Goal: Task Accomplishment & Management: Manage account settings

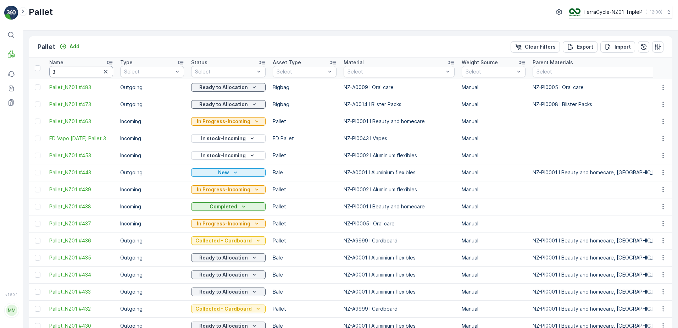
click at [78, 73] on input "3" at bounding box center [81, 71] width 64 height 11
type input "367"
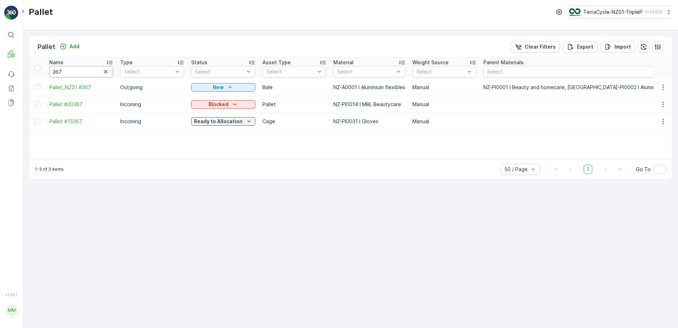
click at [83, 69] on input "367" at bounding box center [81, 71] width 64 height 11
click at [83, 68] on input "367" at bounding box center [81, 71] width 64 height 11
type input "387"
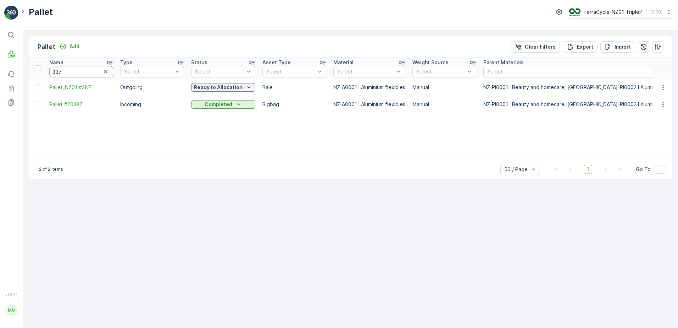
click at [70, 71] on input "387" at bounding box center [81, 71] width 64 height 11
type input "368"
click at [71, 73] on input "368" at bounding box center [81, 71] width 64 height 11
type input "399"
click at [198, 90] on p "In stock-Outgoing" at bounding box center [217, 87] width 45 height 7
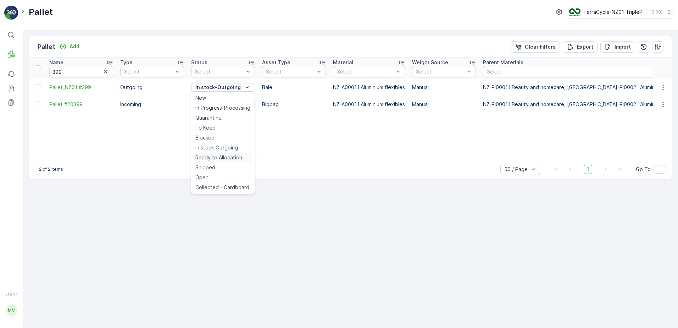
click at [211, 158] on span "Ready to Allocation" at bounding box center [218, 157] width 47 height 7
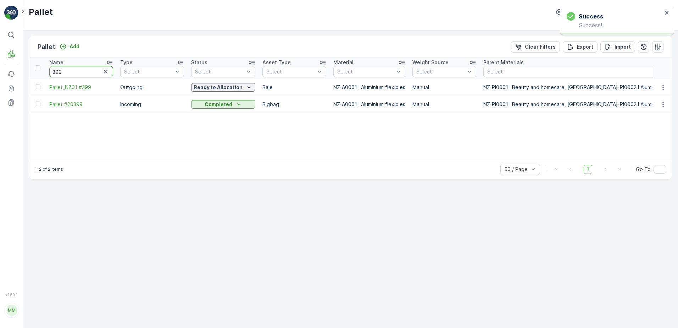
click at [89, 71] on input "399" at bounding box center [81, 71] width 64 height 11
type input "260"
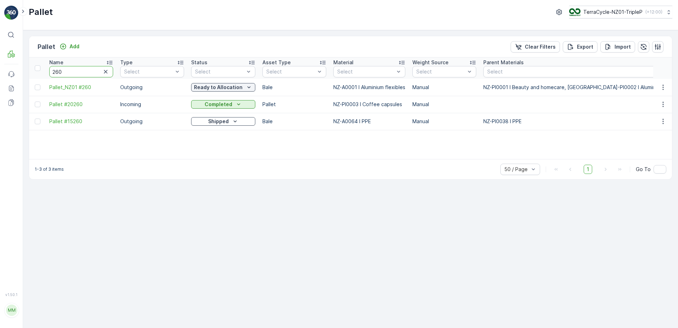
click at [96, 73] on input "260" at bounding box center [81, 71] width 64 height 11
type input "286"
click at [241, 87] on div "In stock-Outgoing" at bounding box center [223, 87] width 58 height 7
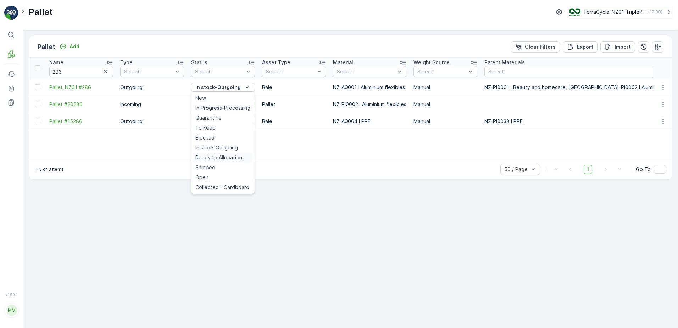
click at [220, 157] on span "Ready to Allocation" at bounding box center [218, 157] width 47 height 7
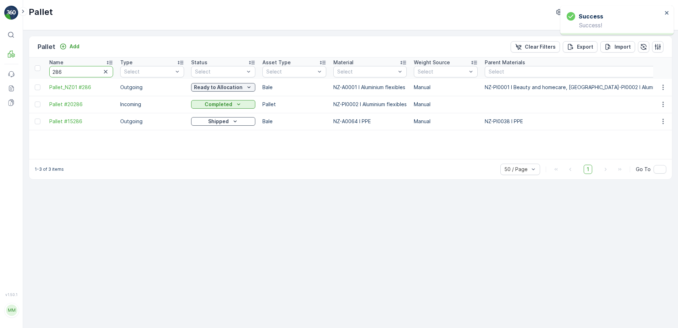
click at [87, 70] on input "286" at bounding box center [81, 71] width 64 height 11
type input "229"
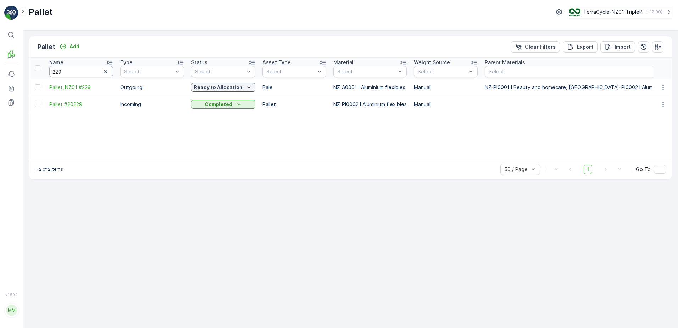
click at [89, 71] on input "229" at bounding box center [81, 71] width 64 height 11
type input "234"
click at [96, 71] on input "234" at bounding box center [81, 71] width 64 height 11
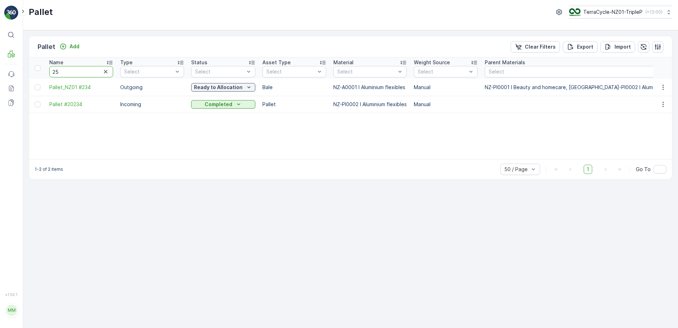
type input "253"
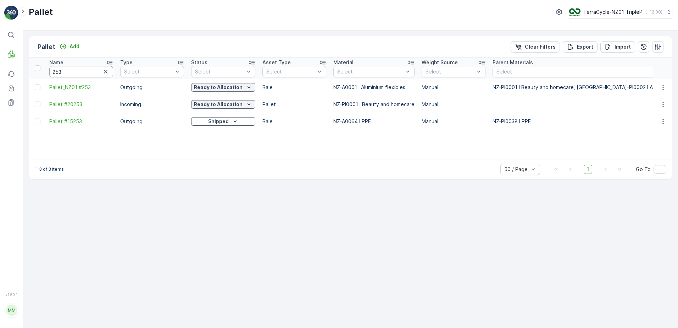
click at [96, 70] on input "253" at bounding box center [81, 71] width 64 height 11
type input "265"
click at [98, 70] on input "265" at bounding box center [81, 71] width 64 height 11
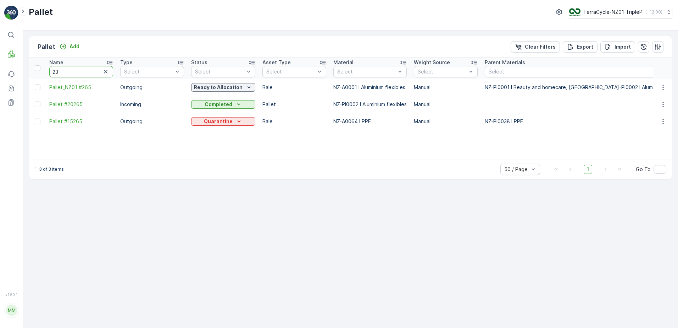
type input "230"
click at [98, 71] on input "230" at bounding box center [81, 71] width 64 height 11
type input "287"
click at [204, 88] on p "In stock-Outgoing" at bounding box center [217, 87] width 45 height 7
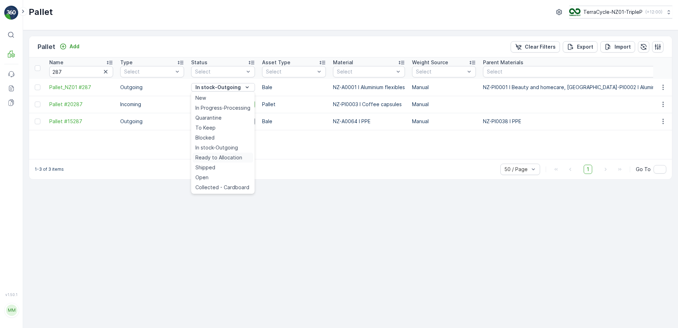
click at [208, 156] on span "Ready to Allocation" at bounding box center [218, 157] width 47 height 7
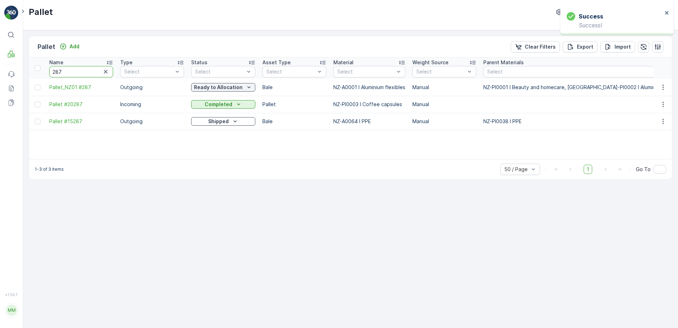
click at [69, 73] on input "287" at bounding box center [81, 71] width 64 height 11
type input "223"
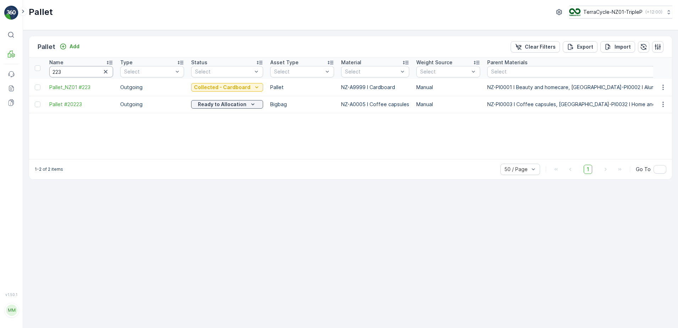
click at [72, 70] on input "223" at bounding box center [81, 71] width 64 height 11
type input "2"
type input "268"
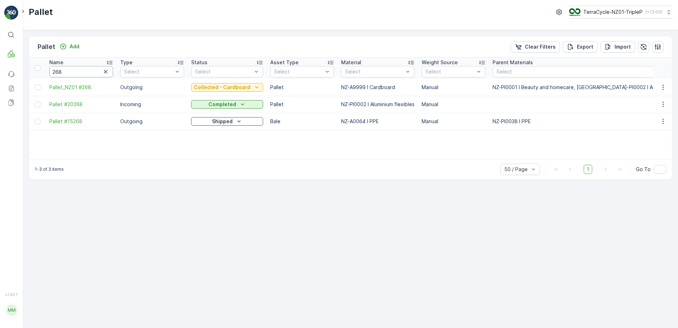
click at [73, 73] on input "268" at bounding box center [81, 71] width 64 height 11
type input "223"
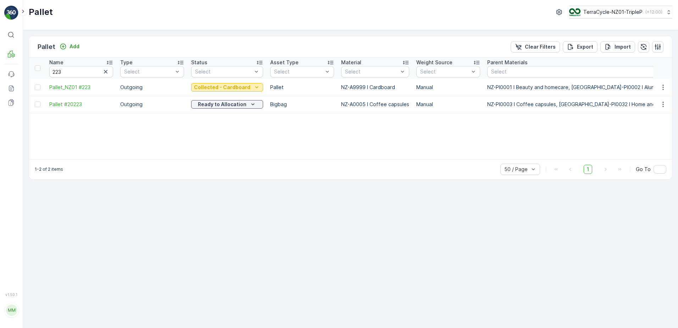
click at [222, 88] on p "Collected - Cardboard" at bounding box center [222, 87] width 56 height 7
click at [294, 131] on div "Name 223 Type Select Status Select Asset Type Select Material Select Weight Sou…" at bounding box center [350, 107] width 643 height 101
click at [91, 73] on input "223" at bounding box center [81, 71] width 64 height 11
click at [91, 72] on input "223" at bounding box center [81, 71] width 64 height 11
type input "165"
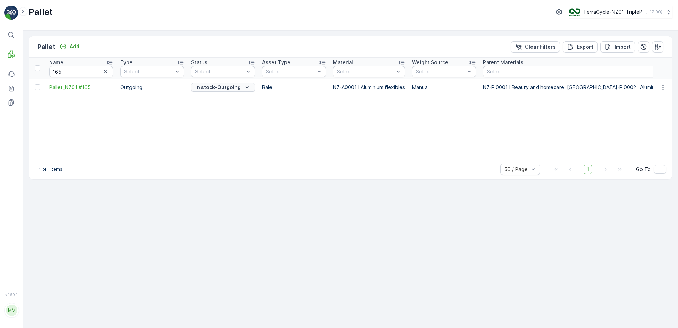
click at [250, 86] on div "In stock-Outgoing" at bounding box center [223, 87] width 58 height 7
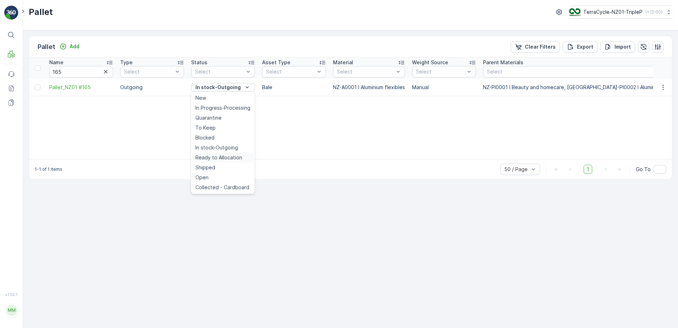
click at [224, 158] on span "Ready to Allocation" at bounding box center [218, 157] width 47 height 7
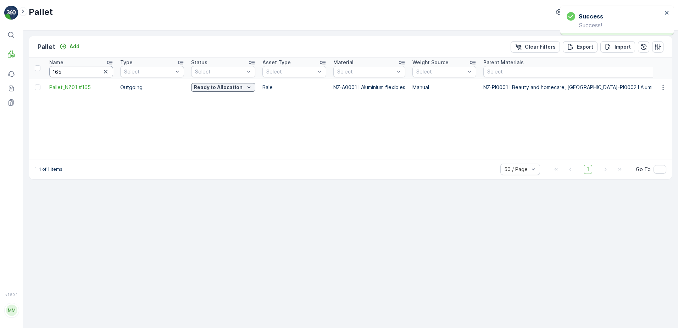
click at [83, 73] on input "165" at bounding box center [81, 71] width 64 height 11
type input "231"
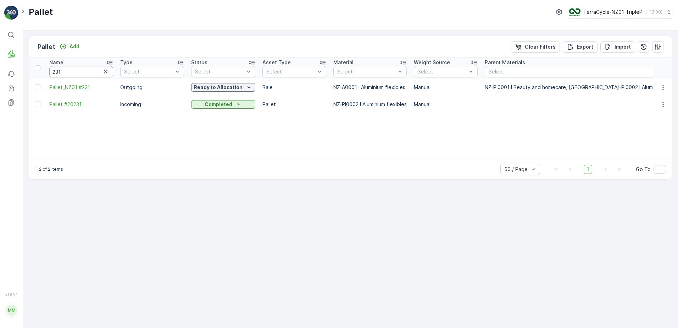
click at [96, 71] on input "231" at bounding box center [81, 71] width 64 height 11
type input "401"
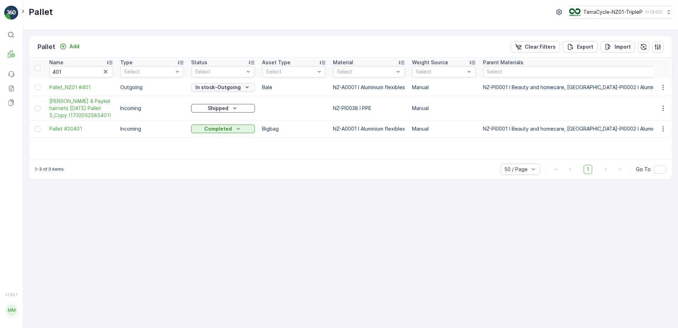
click at [249, 87] on icon "In stock-Outgoing" at bounding box center [247, 87] width 7 height 7
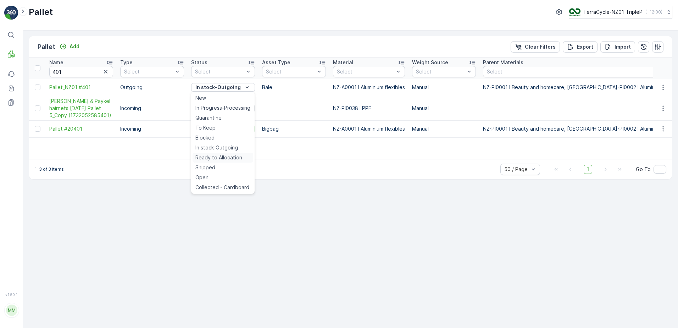
click at [223, 157] on span "Ready to Allocation" at bounding box center [218, 157] width 47 height 7
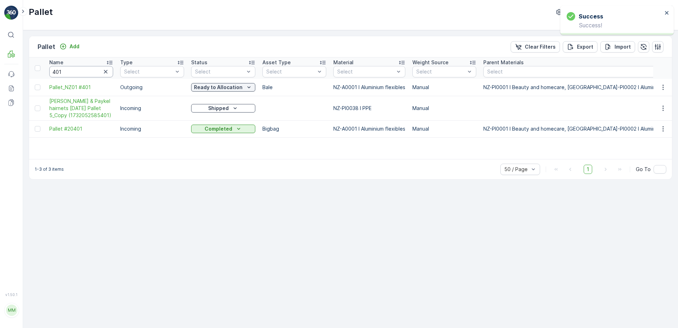
click at [92, 72] on input "401" at bounding box center [81, 71] width 64 height 11
type input "400"
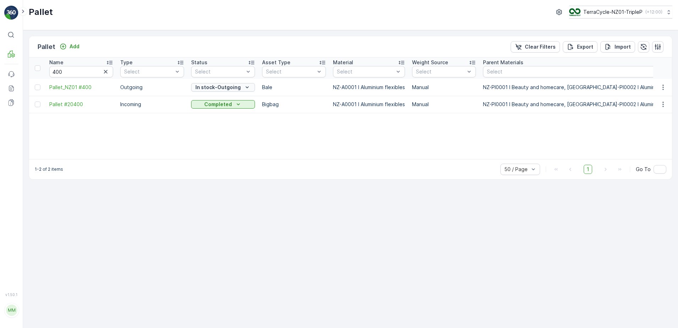
click at [199, 87] on p "In stock-Outgoing" at bounding box center [217, 87] width 45 height 7
click at [209, 157] on span "Ready to Allocation" at bounding box center [218, 157] width 47 height 7
click at [77, 72] on input "400" at bounding box center [81, 71] width 64 height 11
type input "443"
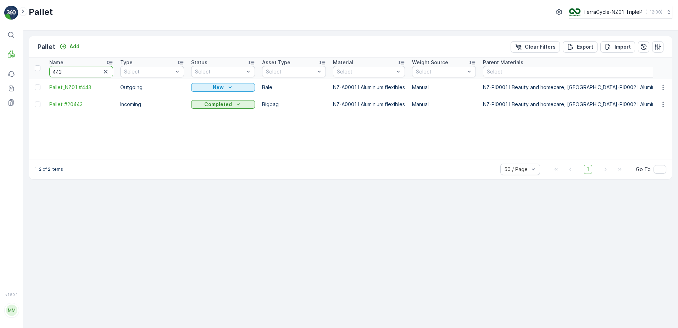
click at [85, 76] on input "443" at bounding box center [81, 71] width 64 height 11
type input "447"
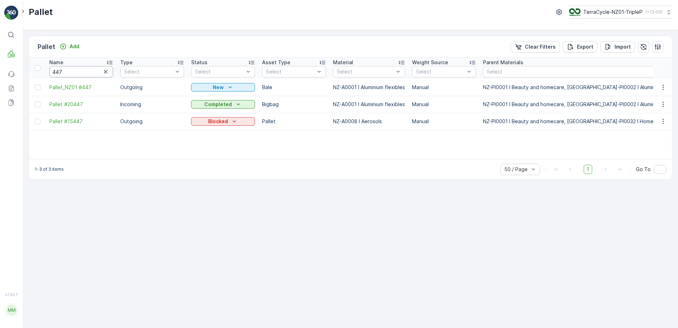
click at [85, 76] on input "447" at bounding box center [81, 71] width 64 height 11
type input "444"
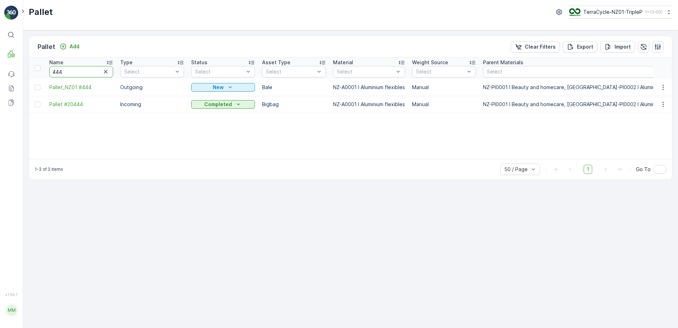
click at [85, 76] on input "444" at bounding box center [81, 71] width 64 height 11
type input "445"
click at [85, 76] on input "445" at bounding box center [81, 71] width 64 height 11
type input "331"
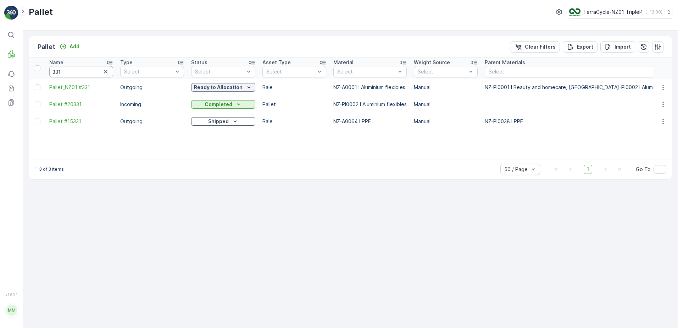
click at [78, 72] on input "331" at bounding box center [81, 71] width 64 height 11
type input "130"
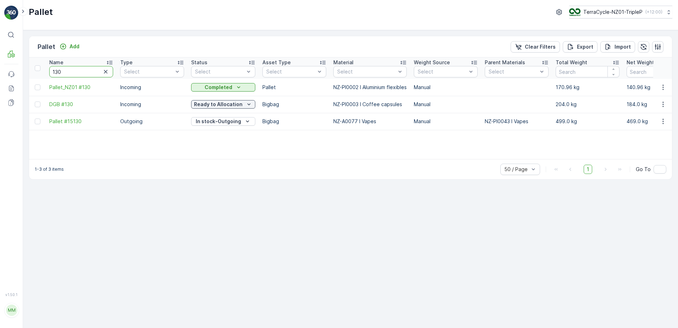
click at [78, 71] on input "130" at bounding box center [81, 71] width 64 height 11
type input "262"
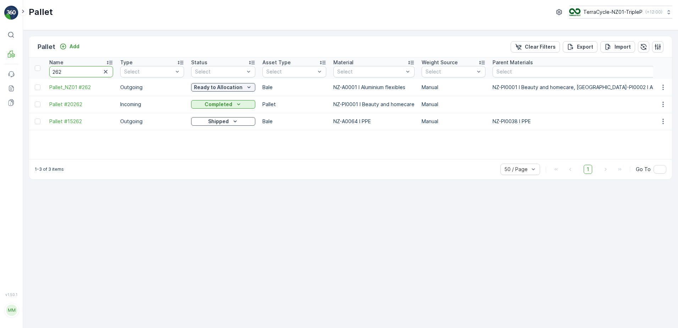
click at [88, 72] on input "262" at bounding box center [81, 71] width 64 height 11
type input "206"
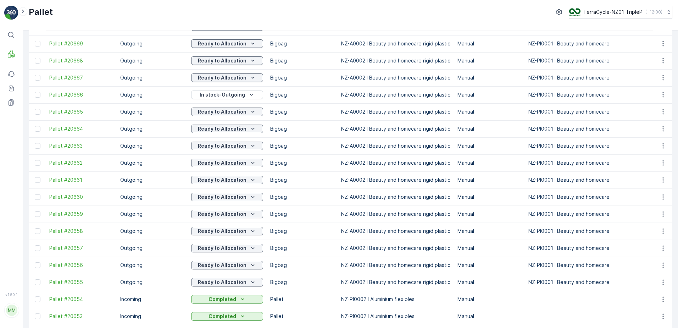
scroll to position [390, 0]
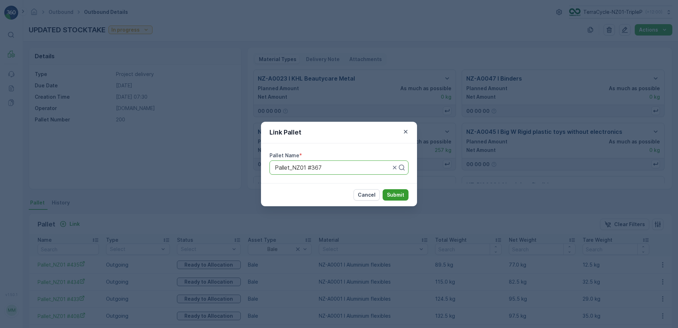
click at [392, 193] on p "Submit" at bounding box center [395, 194] width 17 height 7
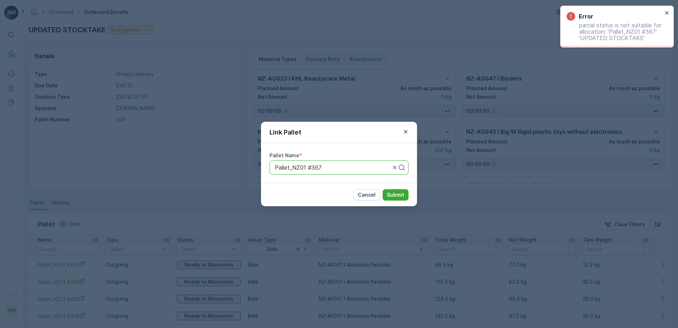
click at [328, 168] on div at bounding box center [332, 167] width 117 height 6
type input "387"
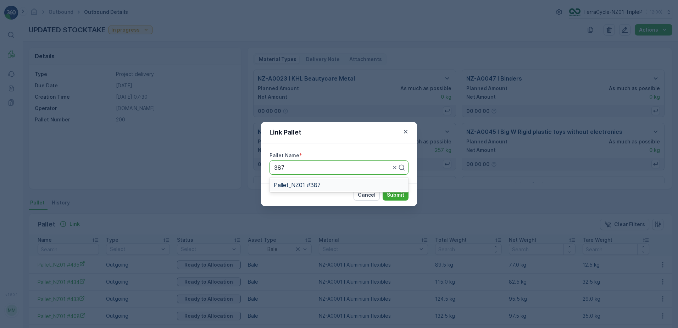
click at [336, 184] on div "Pallet_NZ01 #387" at bounding box center [339, 185] width 131 height 6
click at [393, 196] on p "Submit" at bounding box center [395, 194] width 17 height 7
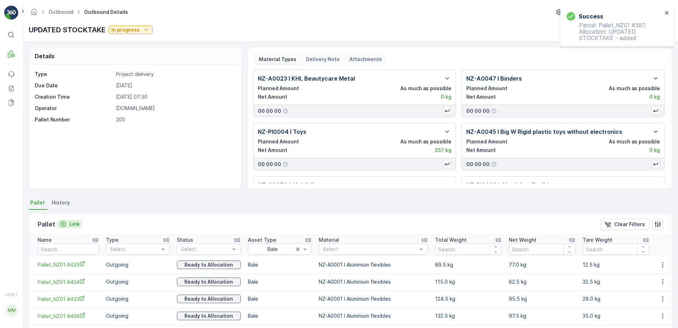
click at [68, 224] on div "Link" at bounding box center [70, 223] width 20 height 7
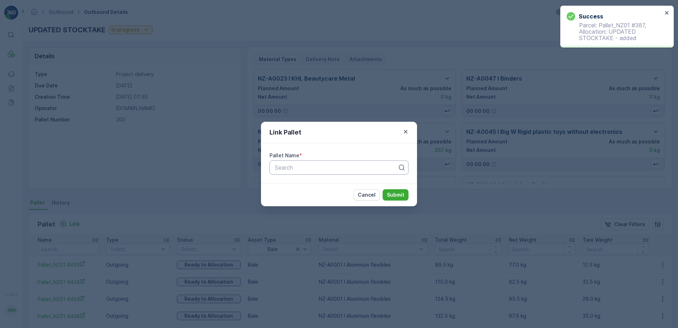
click at [289, 169] on div at bounding box center [336, 167] width 124 height 6
type input "375"
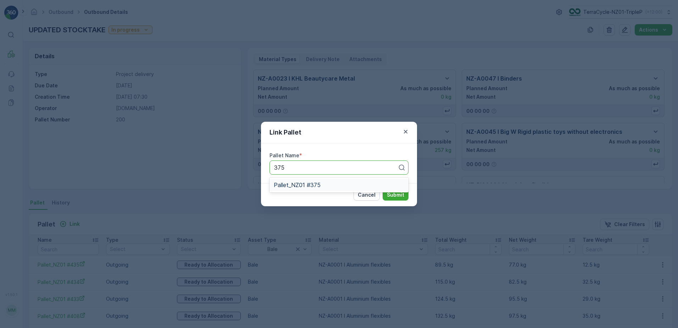
click at [304, 188] on span "Pallet_NZ01 #375" at bounding box center [297, 185] width 47 height 6
click at [398, 195] on p "Submit" at bounding box center [395, 194] width 17 height 7
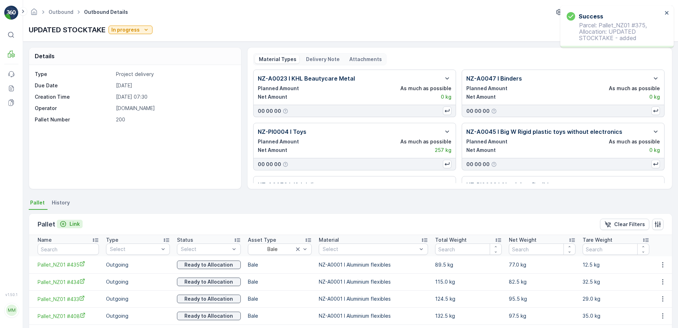
click at [71, 224] on p "Link" at bounding box center [75, 223] width 10 height 7
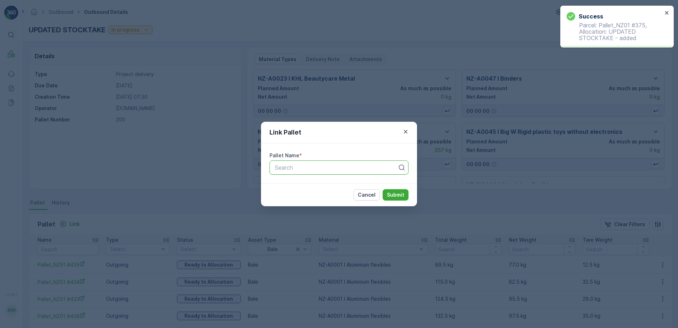
click at [373, 166] on div at bounding box center [336, 167] width 124 height 6
type input "379"
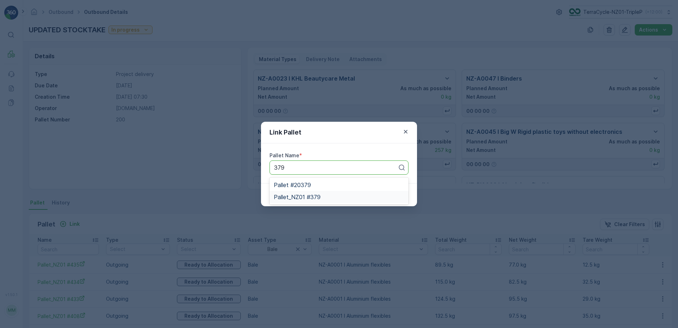
click at [353, 198] on div "Pallet_NZ01 #379" at bounding box center [339, 197] width 131 height 6
click at [387, 191] on button "Submit" at bounding box center [396, 194] width 26 height 11
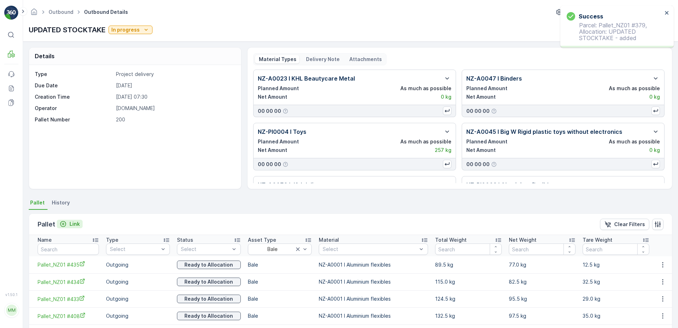
click at [70, 222] on p "Link" at bounding box center [75, 223] width 10 height 7
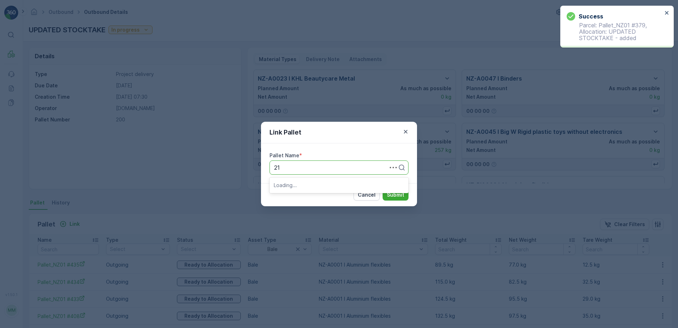
type input "217"
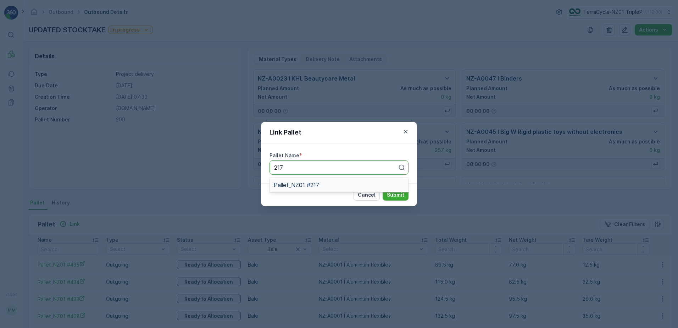
click at [311, 184] on span "Pallet_NZ01 #217" at bounding box center [296, 185] width 45 height 6
click at [390, 192] on p "Submit" at bounding box center [395, 194] width 17 height 7
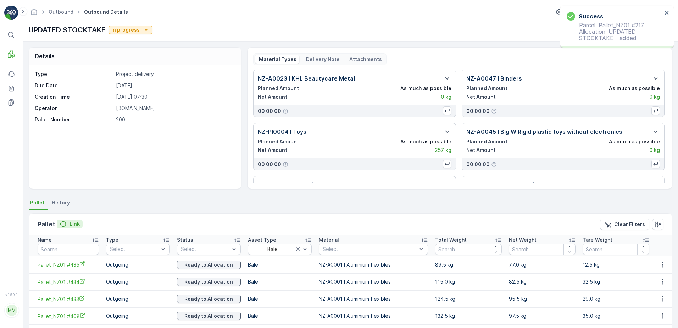
click at [72, 223] on p "Link" at bounding box center [75, 223] width 10 height 7
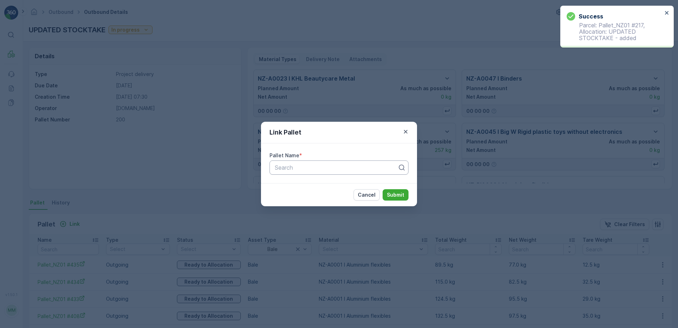
click at [390, 168] on div at bounding box center [336, 167] width 124 height 6
type input "368"
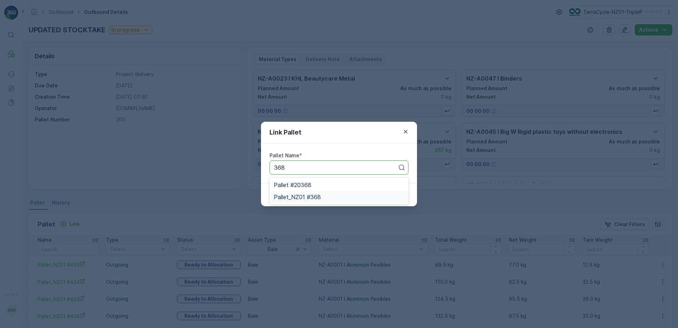
click at [335, 194] on div "Pallet_NZ01 #368" at bounding box center [339, 197] width 131 height 6
click at [391, 193] on p "Submit" at bounding box center [395, 194] width 17 height 7
click at [391, 194] on p "Submit" at bounding box center [395, 194] width 17 height 7
click at [343, 168] on div at bounding box center [332, 167] width 117 height 6
type input "399"
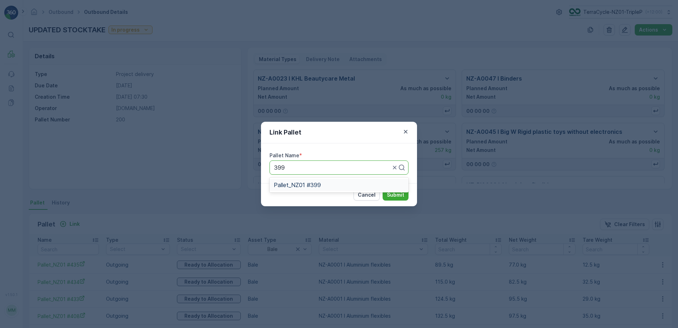
drag, startPoint x: 357, startPoint y: 182, endPoint x: 366, endPoint y: 189, distance: 10.9
click at [357, 183] on div "Pallet_NZ01 #399" at bounding box center [339, 185] width 131 height 6
drag, startPoint x: 395, startPoint y: 191, endPoint x: 386, endPoint y: 195, distance: 9.7
click at [386, 195] on button "Submit" at bounding box center [396, 194] width 26 height 11
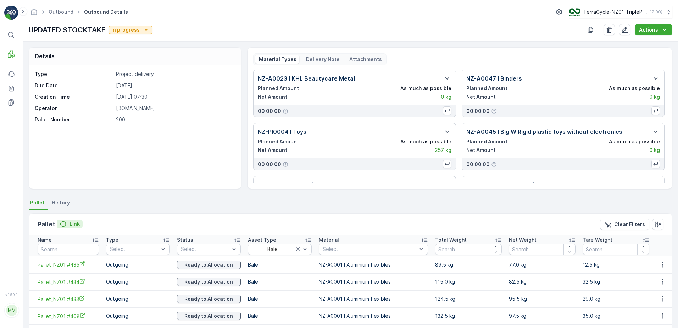
click at [71, 222] on p "Link" at bounding box center [75, 223] width 10 height 7
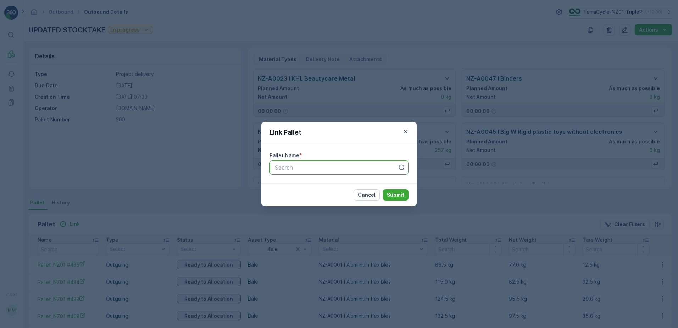
click at [341, 161] on div "Search" at bounding box center [339, 167] width 139 height 14
type input "286"
type input "PALLET 5"
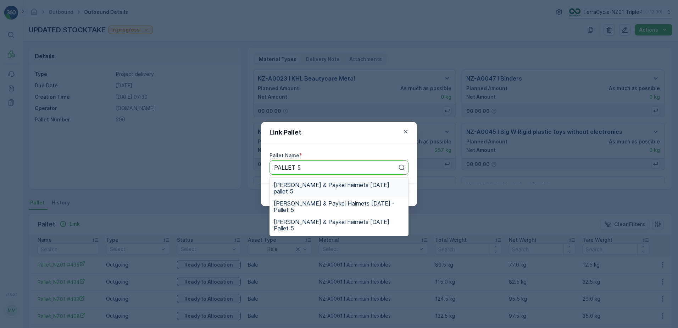
click at [378, 182] on span "FD Fisher & Paykel hairnets 18.4.24 pallet 5" at bounding box center [339, 188] width 131 height 13
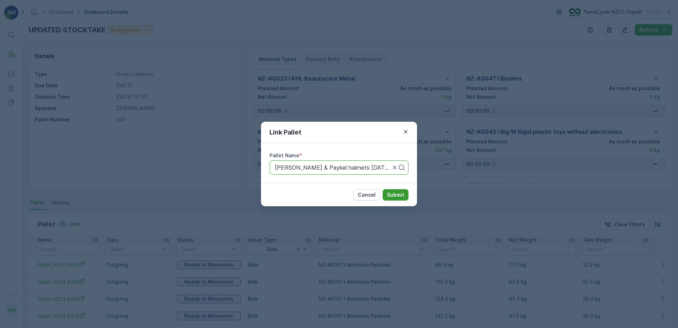
click at [397, 195] on p "Submit" at bounding box center [395, 194] width 17 height 7
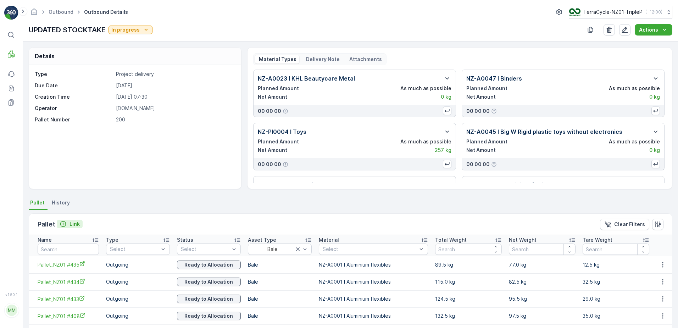
drag, startPoint x: 68, startPoint y: 229, endPoint x: 70, endPoint y: 226, distance: 3.7
click at [70, 226] on div "Pallet Link" at bounding box center [60, 224] width 45 height 10
click at [70, 225] on p "Link" at bounding box center [75, 223] width 10 height 7
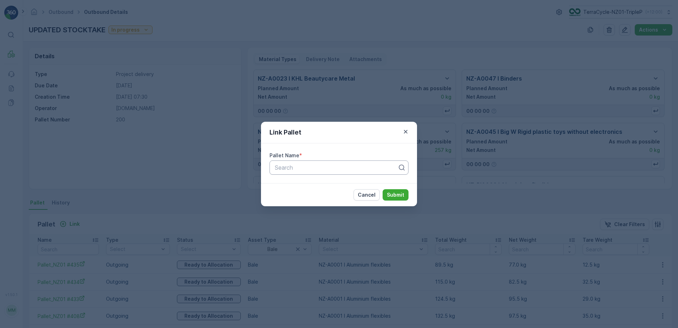
drag, startPoint x: 348, startPoint y: 164, endPoint x: 353, endPoint y: 168, distance: 6.8
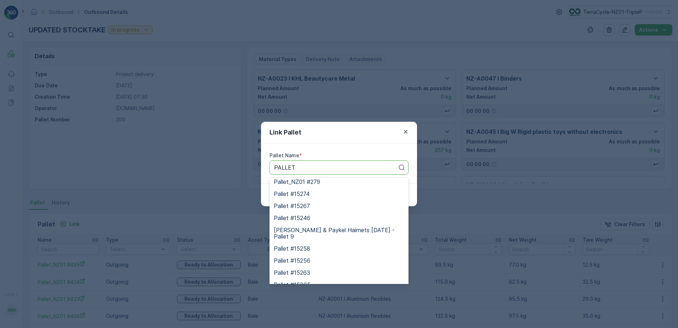
scroll to position [1277, 0]
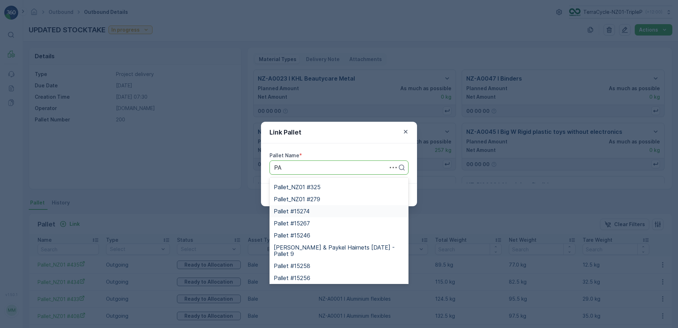
type input "P"
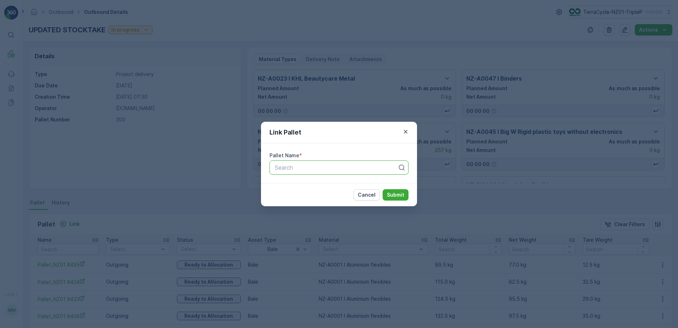
paste input "FD Fisher & Paykel hairnets 27/06/2025 Pallet 5"
type input "FD Fisher & Paykel hairnets 27/06/2025 Pallet 5"
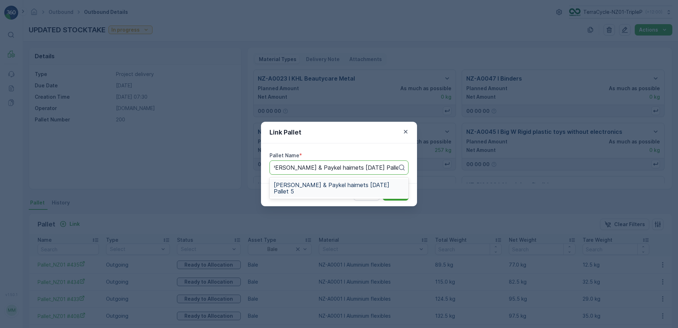
scroll to position [0, 5]
click at [354, 182] on span "FD Fisher & Paykel hairnets 27/06/2025 Pallet 5" at bounding box center [339, 188] width 131 height 13
click at [401, 194] on p "Submit" at bounding box center [395, 194] width 17 height 7
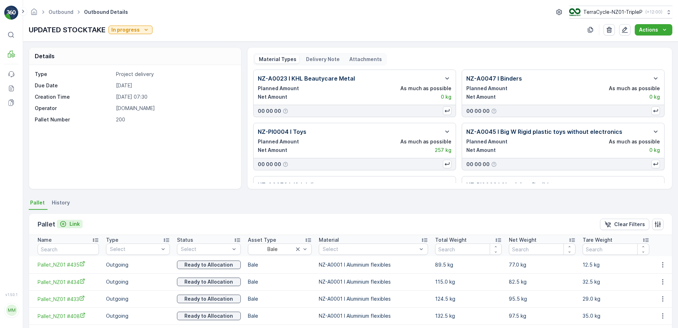
click at [74, 220] on p "Link" at bounding box center [75, 223] width 10 height 7
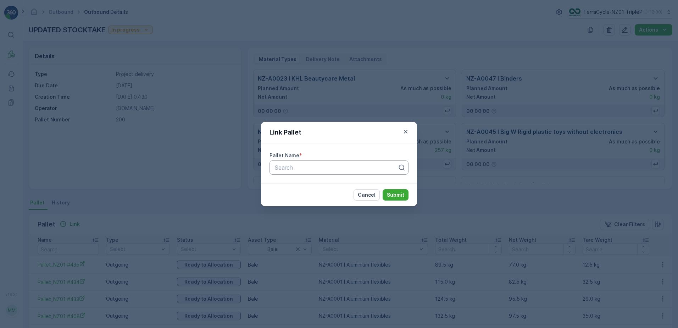
click at [299, 168] on div at bounding box center [336, 167] width 124 height 6
paste input "FD Fisher & Paykel hairnets 27/06/2025 Pallet 5"
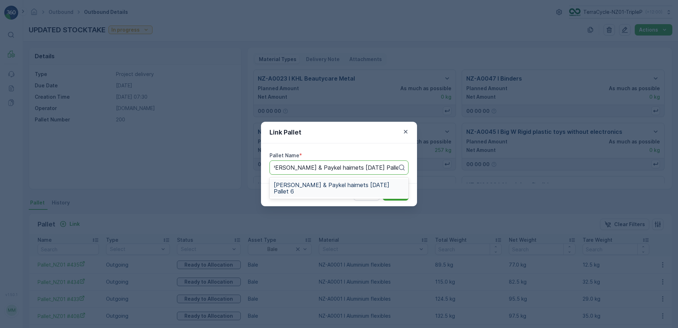
scroll to position [0, 5]
type input "FD Fisher & Paykel hairnets 27/06/2025 Pallet 6"
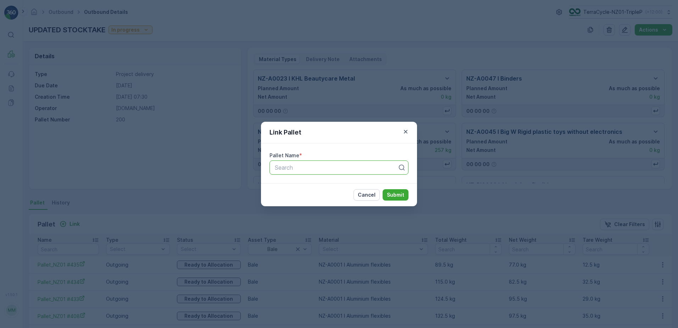
scroll to position [0, 0]
click at [325, 193] on div "Cancel Submit" at bounding box center [339, 194] width 156 height 23
click at [337, 168] on div at bounding box center [336, 167] width 124 height 6
paste input "FD Fisher & Paykel hairnets 27/06/2025 Pallet 5"
type input "FD Fisher & Paykel hairnets 27/06/2025 Pallet 6"
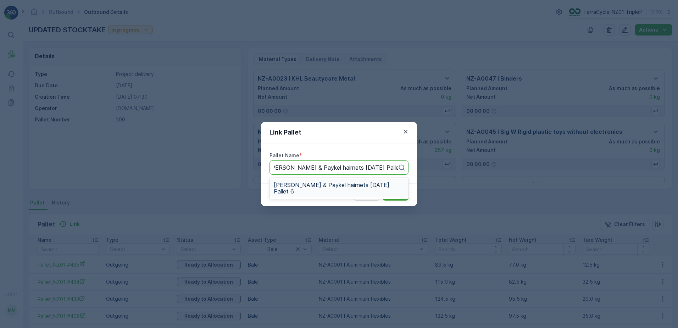
scroll to position [0, 5]
click at [338, 183] on span "FD Fisher & Paykel hairnets 27/06/2025 Pallet 6" at bounding box center [339, 188] width 131 height 13
click at [397, 192] on p "Submit" at bounding box center [395, 194] width 17 height 7
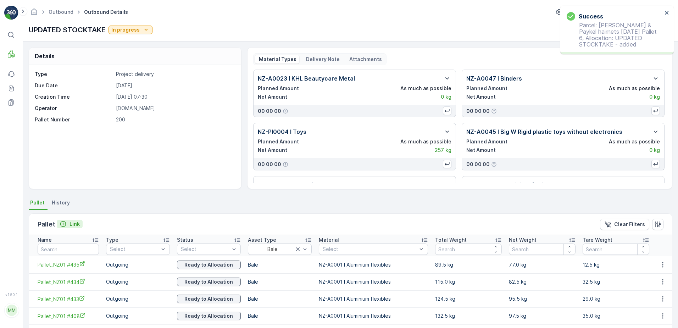
click at [74, 221] on p "Link" at bounding box center [75, 223] width 10 height 7
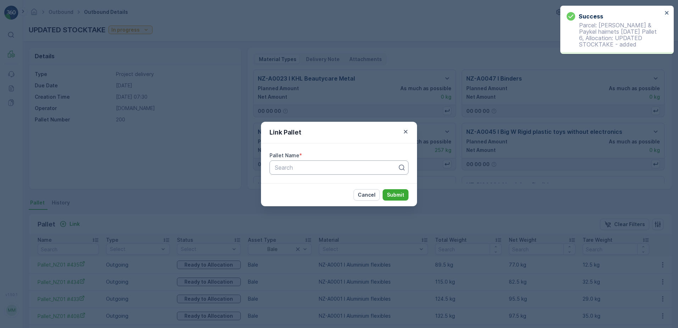
click at [370, 168] on div at bounding box center [336, 167] width 124 height 6
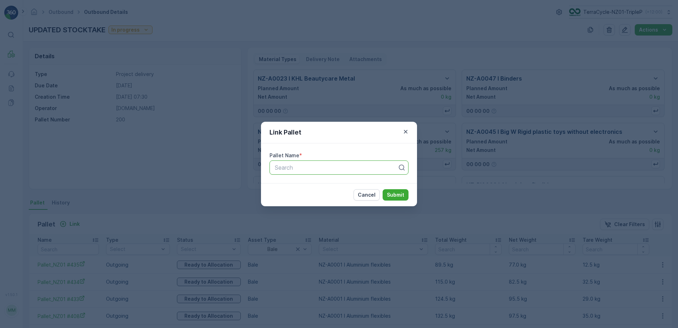
paste input "FD Fisher & Paykel hairnets 27/06/2025 Pallet 5"
type input "FD Fisher & Paykel hairnets 27/06/2025 Pallet 7"
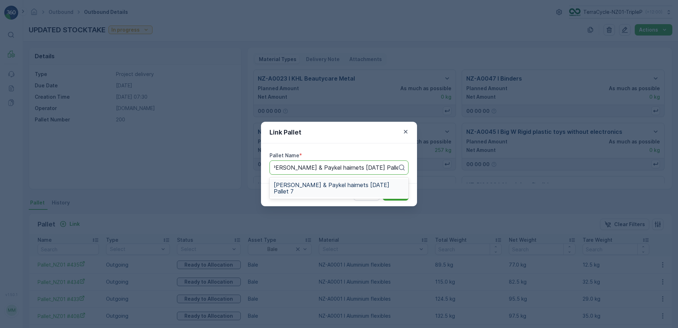
click at [377, 184] on span "FD Fisher & Paykel hairnets 27/06/2025 Pallet 7" at bounding box center [339, 188] width 131 height 13
click at [387, 193] on button "Submit" at bounding box center [396, 194] width 26 height 11
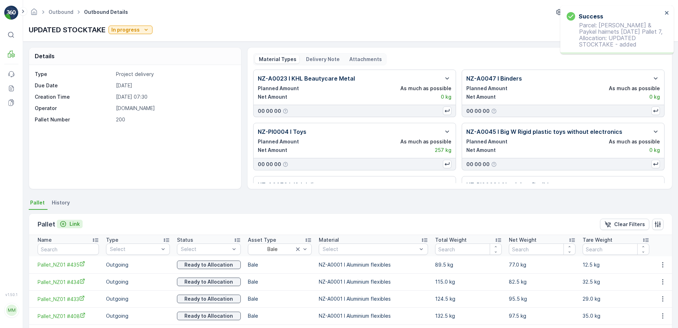
click at [74, 224] on p "Link" at bounding box center [75, 223] width 10 height 7
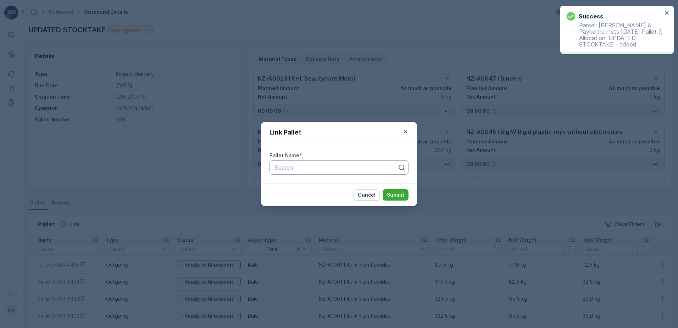
click at [332, 168] on div at bounding box center [336, 167] width 124 height 6
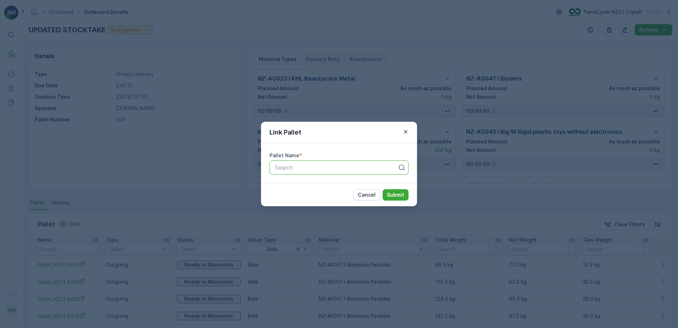
paste input "FD Fisher & Paykel hairnets 27/06/2025 Pallet 5"
type input "FD Fisher & Paykel hairnets 27/06/2025 Pallet 8"
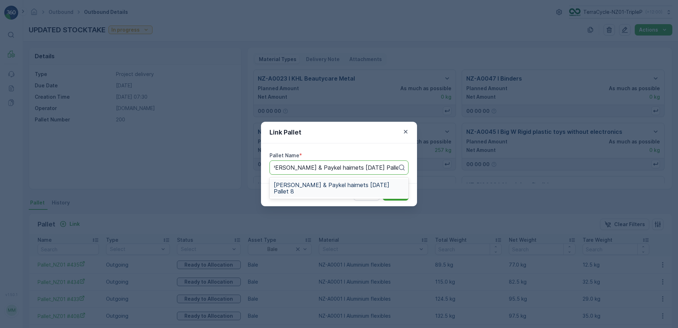
scroll to position [0, 5]
click at [340, 182] on span "FD Fisher & Paykel hairnets 27/06/2025 Pallet 8" at bounding box center [339, 188] width 131 height 13
click at [395, 194] on p "Submit" at bounding box center [395, 194] width 17 height 7
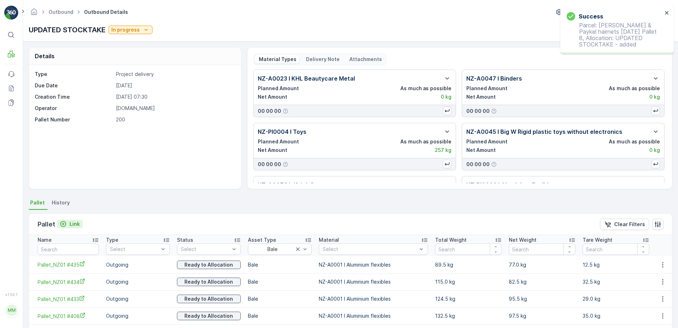
click at [75, 223] on p "Link" at bounding box center [75, 223] width 10 height 7
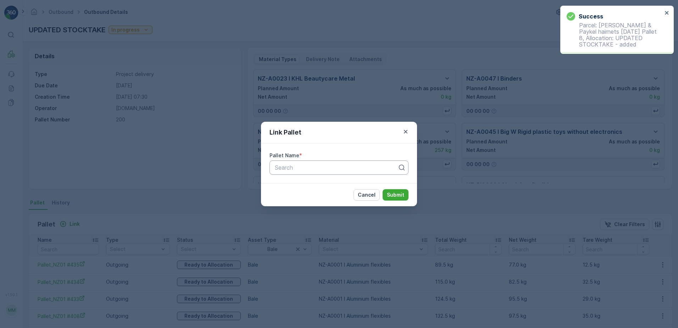
click at [315, 167] on div at bounding box center [336, 167] width 124 height 6
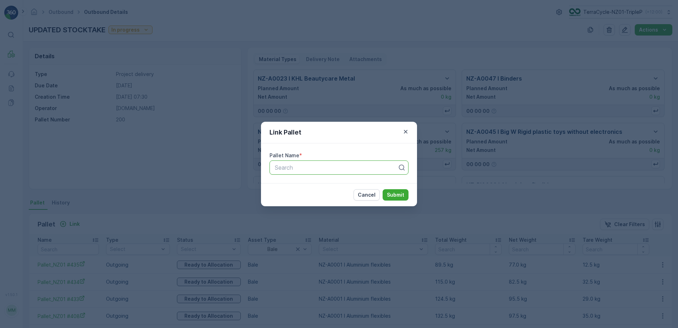
paste input "FD Fisher & Paykel hairnets 27/06/2025 Pallet 5"
type input "FD Fisher & Paykel hairnets 27/06/2025 Pallet 9"
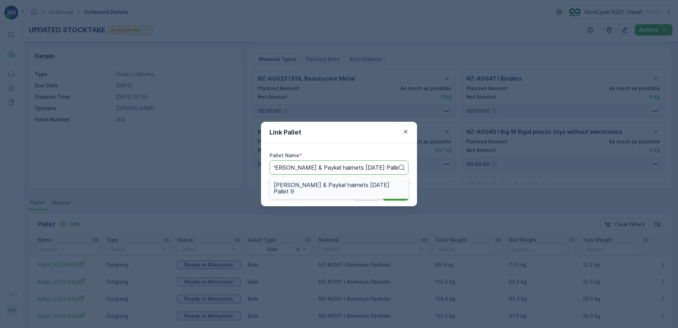
click at [349, 184] on span "FD Fisher & Paykel hairnets 27/06/2025 Pallet 9" at bounding box center [339, 188] width 131 height 13
click at [392, 190] on button "Submit" at bounding box center [396, 194] width 26 height 11
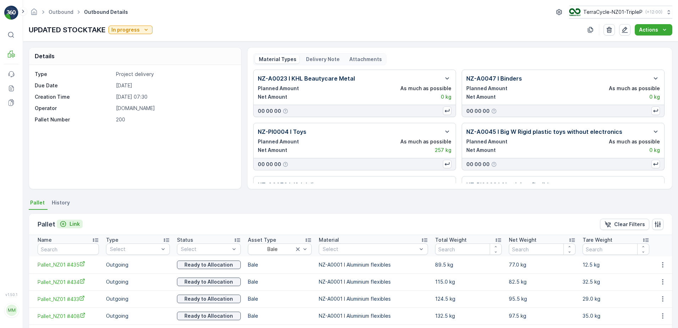
click at [74, 221] on p "Link" at bounding box center [75, 223] width 10 height 7
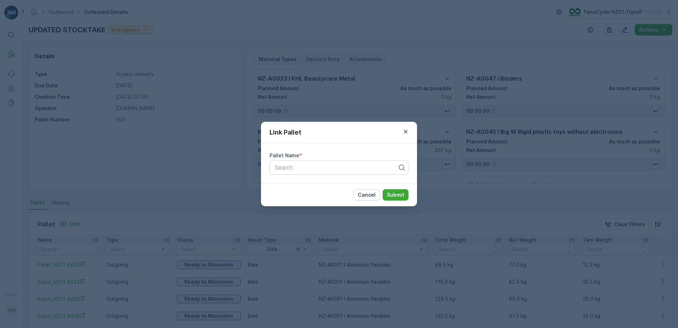
click at [153, 72] on div "Link Pallet Pallet Name * Search Cancel Submit" at bounding box center [339, 164] width 678 height 328
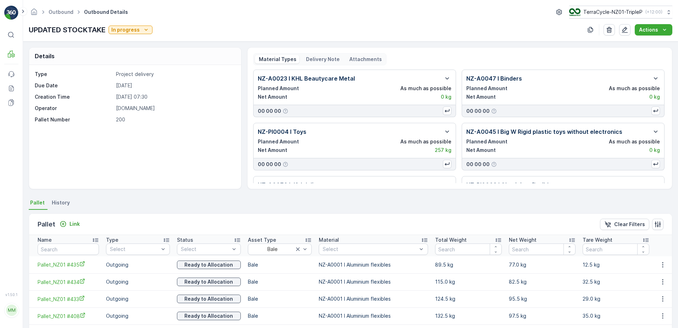
click at [74, 217] on div "Pallet Link Clear Filters" at bounding box center [350, 224] width 643 height 21
click at [76, 221] on p "Link" at bounding box center [75, 223] width 10 height 7
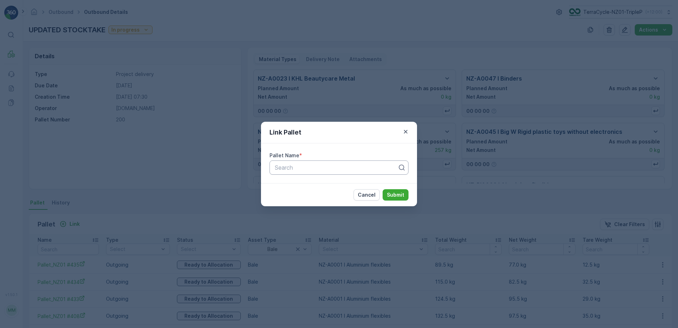
click at [294, 170] on div at bounding box center [336, 167] width 124 height 6
type input "234"
click at [327, 187] on div "Pallet_NZ01 #234" at bounding box center [339, 185] width 131 height 6
click at [387, 194] on button "Submit" at bounding box center [396, 194] width 26 height 11
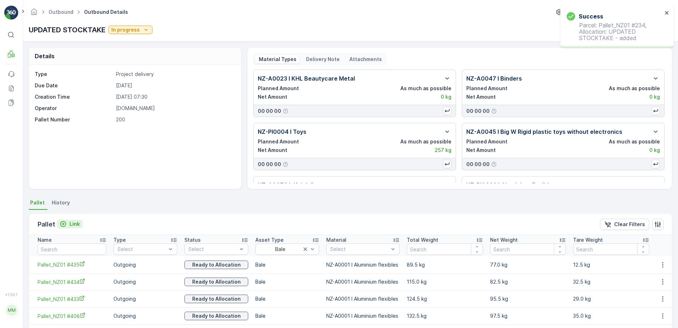
click at [76, 225] on p "Link" at bounding box center [75, 223] width 10 height 7
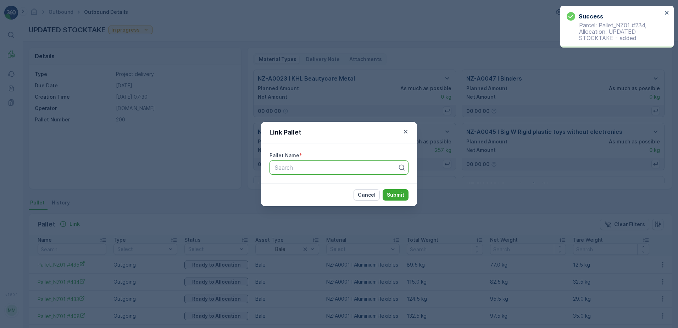
drag, startPoint x: 358, startPoint y: 174, endPoint x: 361, endPoint y: 176, distance: 4.0
click at [361, 176] on div "Pallet Name * Use Up and Down to choose options, press Enter to select the curr…" at bounding box center [339, 163] width 156 height 40
type input "229"
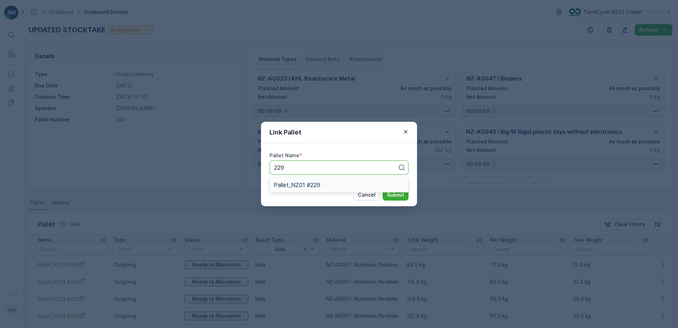
click at [318, 184] on span "Pallet_NZ01 #229" at bounding box center [297, 185] width 46 height 6
click at [386, 192] on button "Submit" at bounding box center [396, 194] width 26 height 11
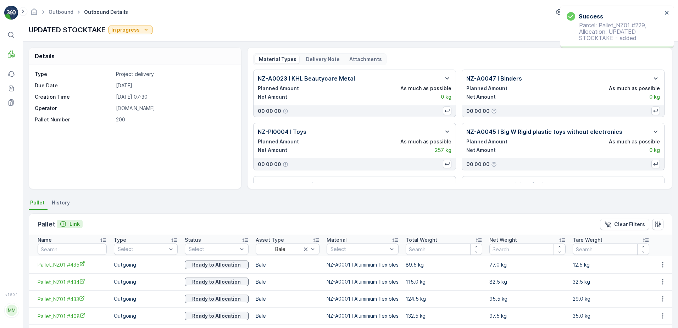
click at [74, 223] on p "Link" at bounding box center [75, 223] width 10 height 7
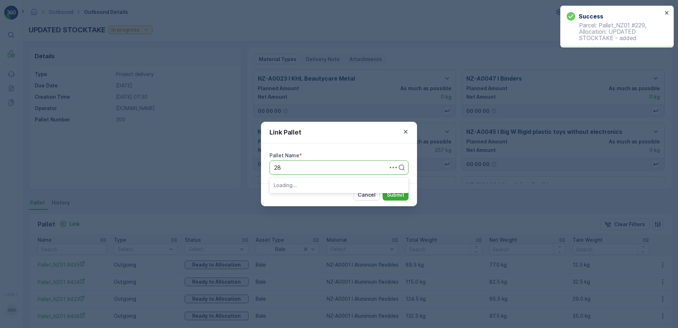
type input "286"
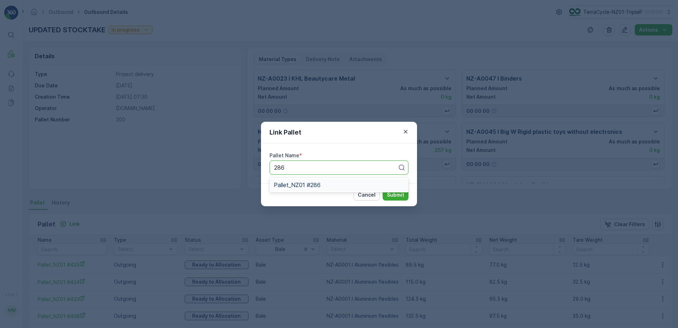
click at [360, 185] on div "Pallet_NZ01 #286" at bounding box center [339, 185] width 131 height 6
click at [395, 194] on p "Submit" at bounding box center [395, 194] width 17 height 7
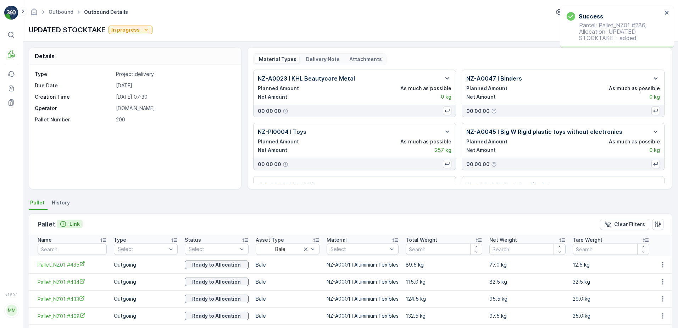
click at [71, 223] on p "Link" at bounding box center [75, 223] width 10 height 7
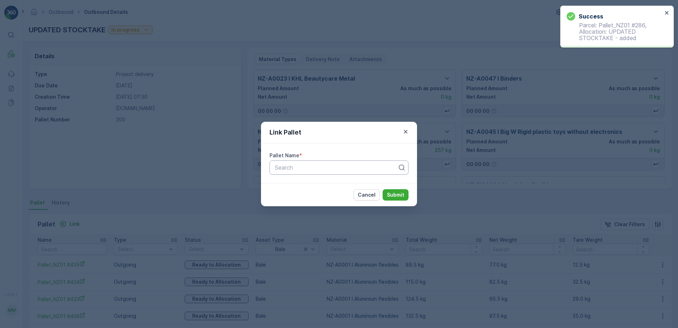
click at [285, 169] on div at bounding box center [336, 167] width 124 height 6
type input "260"
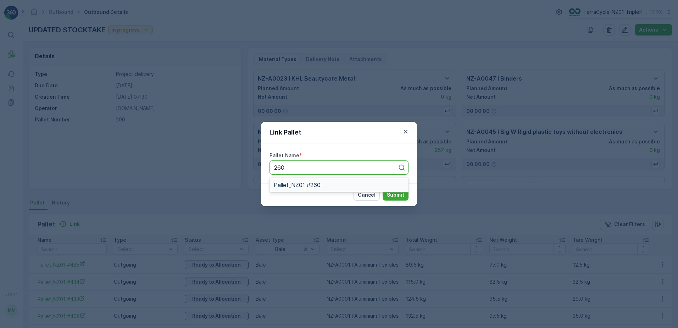
click at [320, 183] on span "Pallet_NZ01 #260" at bounding box center [297, 185] width 47 height 6
click at [394, 197] on p "Submit" at bounding box center [395, 194] width 17 height 7
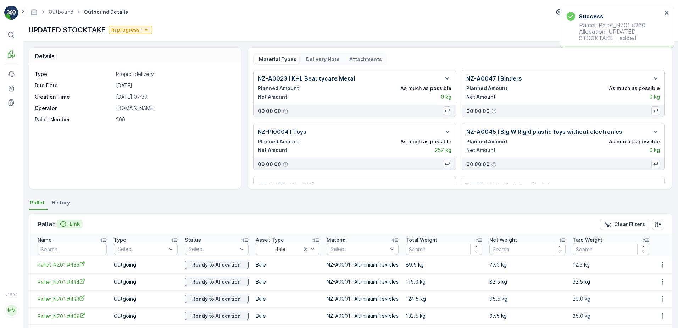
click at [66, 224] on icon "Link" at bounding box center [63, 223] width 7 height 7
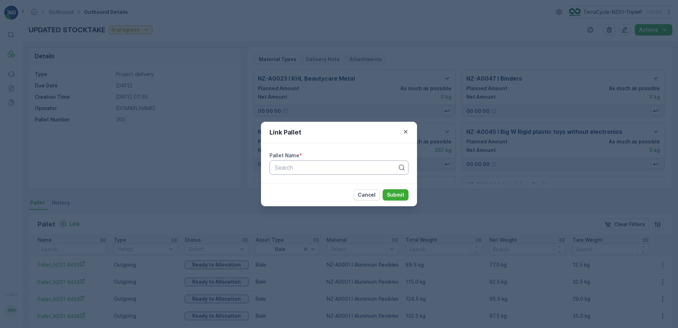
click at [303, 165] on div at bounding box center [336, 167] width 124 height 6
type input "253"
click at [333, 184] on div "Pallet_NZ01 #253" at bounding box center [339, 185] width 131 height 6
click at [386, 192] on button "Submit" at bounding box center [396, 194] width 26 height 11
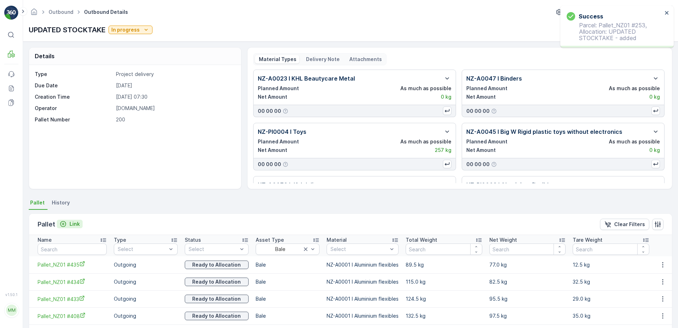
click at [75, 223] on p "Link" at bounding box center [75, 223] width 10 height 7
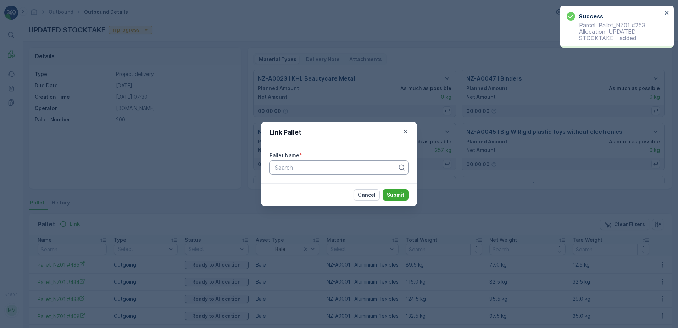
click at [328, 170] on div at bounding box center [336, 167] width 124 height 6
type input "265"
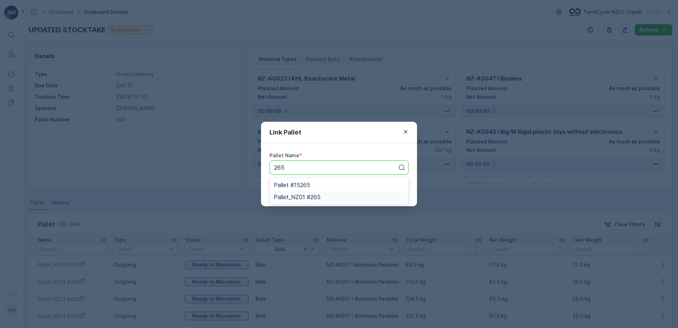
click at [341, 198] on div "Pallet_NZ01 #265" at bounding box center [339, 197] width 131 height 6
drag, startPoint x: 392, startPoint y: 193, endPoint x: 389, endPoint y: 190, distance: 4.0
click at [389, 190] on button "Submit" at bounding box center [396, 194] width 26 height 11
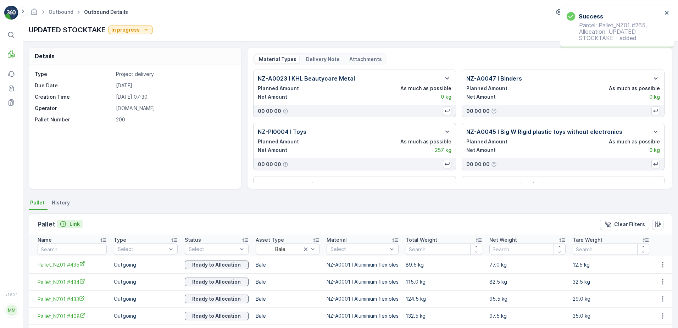
click at [73, 222] on p "Link" at bounding box center [75, 223] width 10 height 7
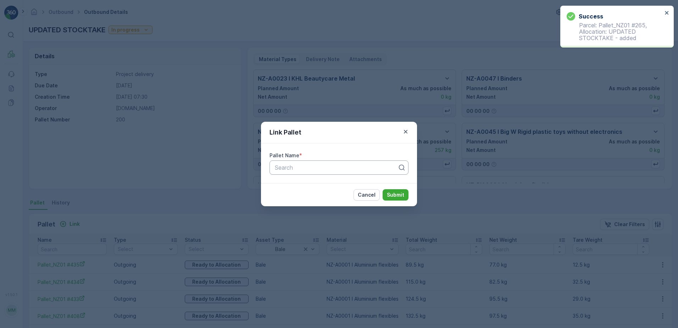
click at [394, 165] on div at bounding box center [336, 167] width 124 height 6
type input "230"
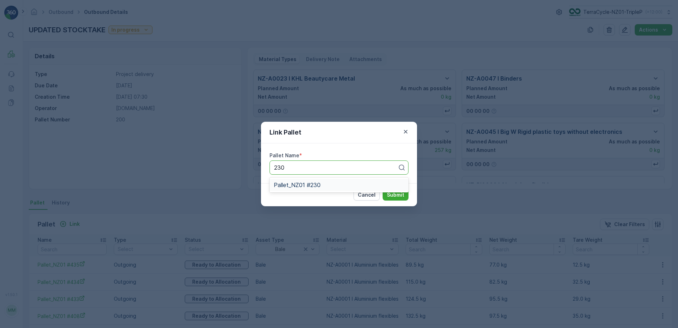
click at [359, 185] on div "Pallet_NZ01 #230" at bounding box center [339, 185] width 131 height 6
click at [392, 194] on p "Submit" at bounding box center [395, 194] width 17 height 7
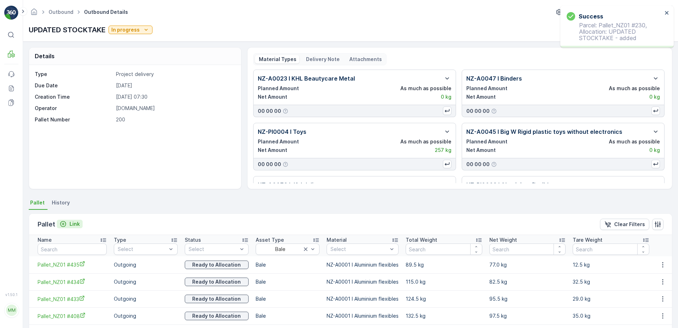
click at [71, 223] on p "Link" at bounding box center [75, 223] width 10 height 7
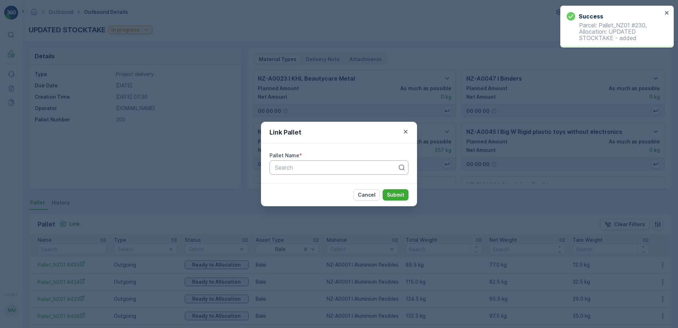
click at [347, 165] on div at bounding box center [336, 167] width 124 height 6
type input "287"
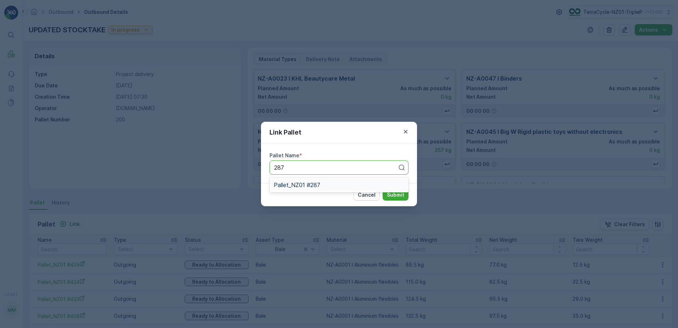
click at [361, 187] on div "Pallet_NZ01 #287" at bounding box center [339, 185] width 131 height 6
click at [390, 191] on p "Submit" at bounding box center [395, 194] width 17 height 7
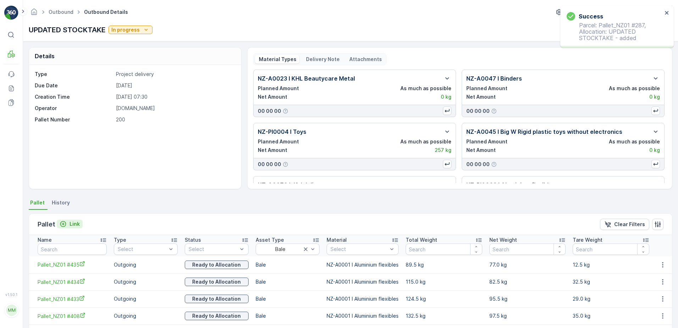
click at [76, 223] on p "Link" at bounding box center [75, 223] width 10 height 7
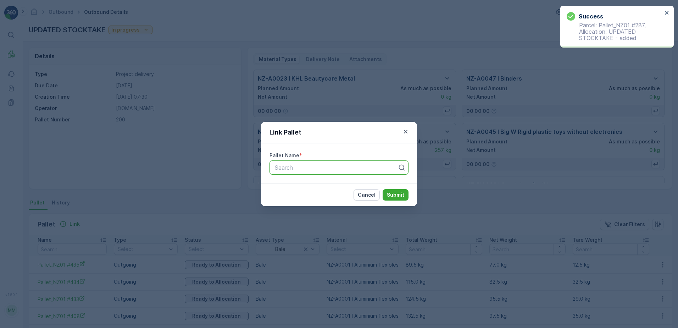
click at [298, 165] on div at bounding box center [336, 167] width 124 height 6
type input "223"
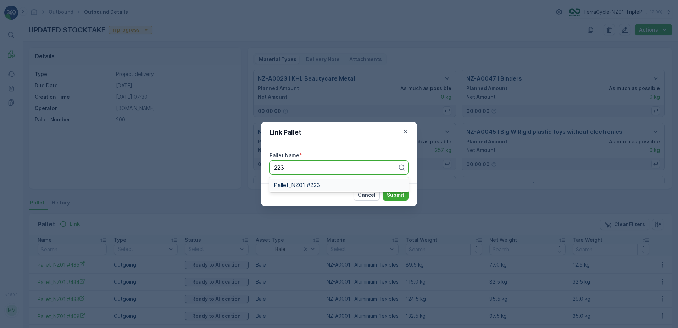
click at [325, 185] on div "Pallet_NZ01 #223" at bounding box center [339, 185] width 131 height 6
click at [390, 194] on p "Submit" at bounding box center [395, 194] width 17 height 7
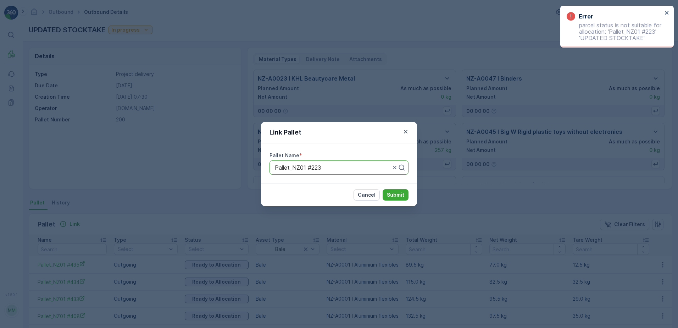
click at [342, 164] on div at bounding box center [332, 167] width 117 height 6
type input "227"
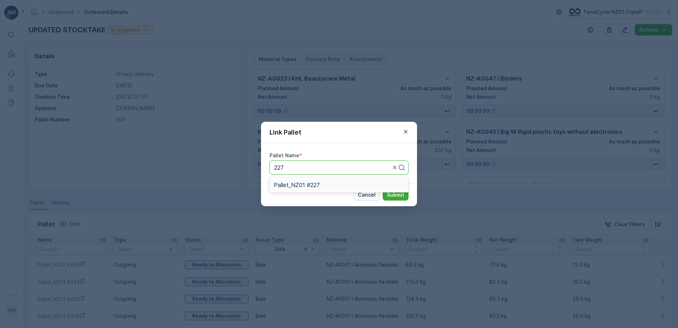
drag, startPoint x: 345, startPoint y: 185, endPoint x: 356, endPoint y: 194, distance: 14.4
click at [345, 185] on div "Pallet_NZ01 #227" at bounding box center [339, 185] width 131 height 6
click at [401, 191] on button "Submit" at bounding box center [396, 194] width 26 height 11
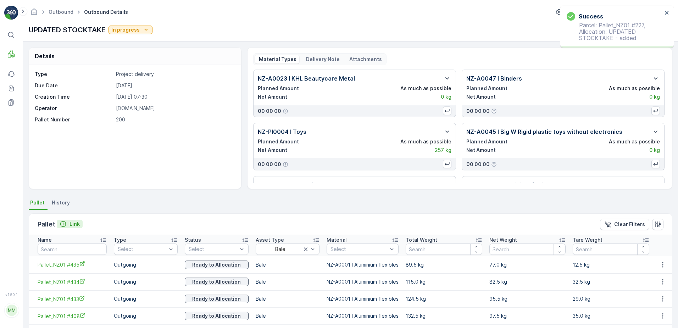
click at [72, 223] on p "Link" at bounding box center [75, 223] width 10 height 7
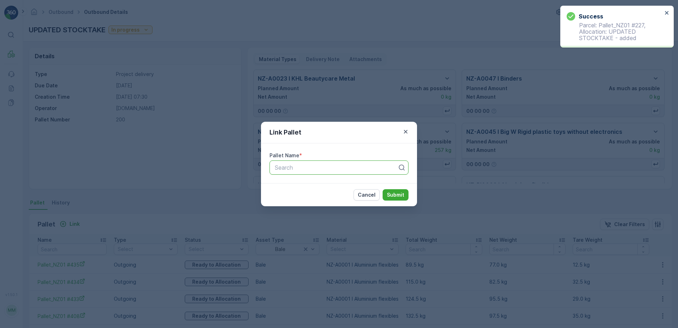
click at [393, 167] on div at bounding box center [336, 167] width 124 height 6
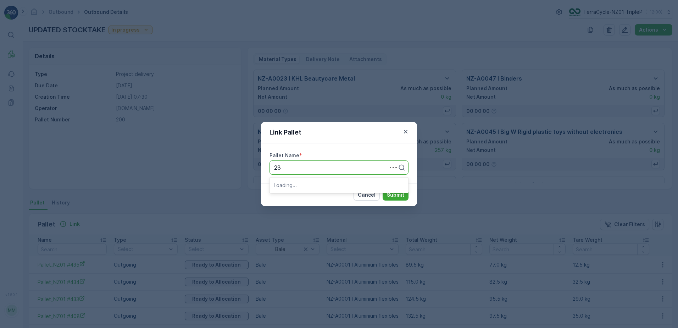
type input "233"
click at [328, 188] on div "Pallet_NZ01 #233" at bounding box center [339, 185] width 139 height 12
click at [393, 198] on p "Submit" at bounding box center [395, 194] width 17 height 7
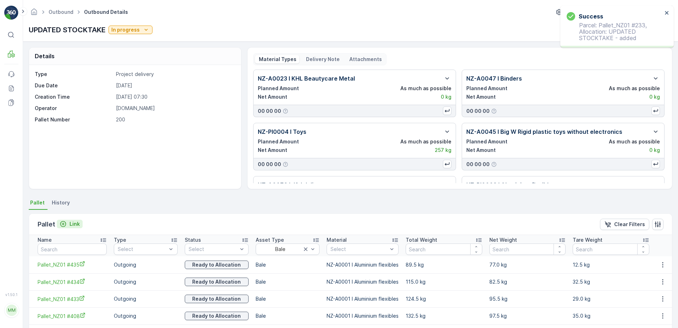
click at [76, 225] on p "Link" at bounding box center [75, 223] width 10 height 7
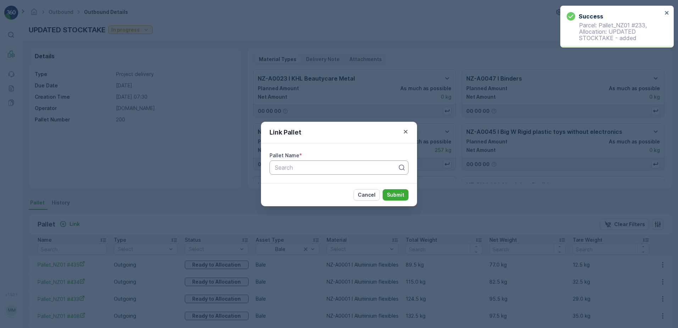
click at [287, 166] on div at bounding box center [336, 167] width 124 height 6
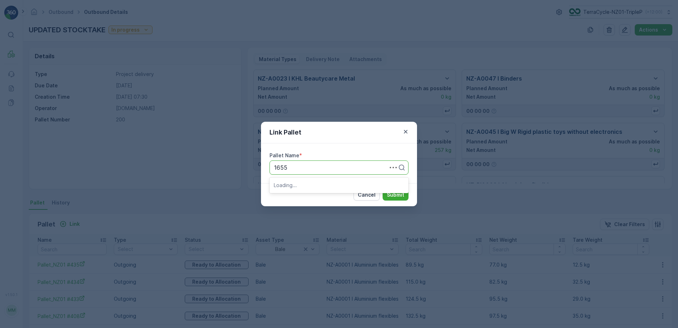
type input "165"
click at [337, 183] on div "Pallet_NZ01 #165" at bounding box center [339, 185] width 131 height 6
click at [395, 190] on button "Submit" at bounding box center [396, 194] width 26 height 11
click at [391, 192] on p "Submit" at bounding box center [395, 194] width 17 height 7
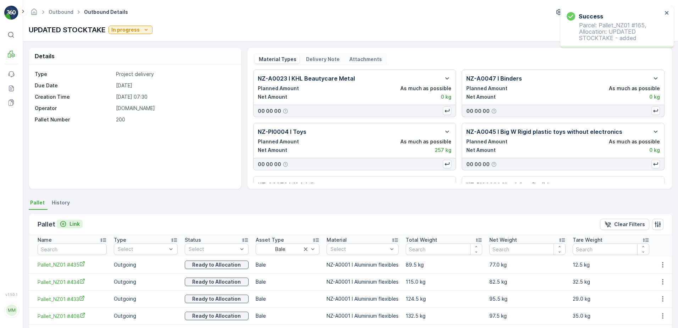
click at [72, 225] on p "Link" at bounding box center [75, 223] width 10 height 7
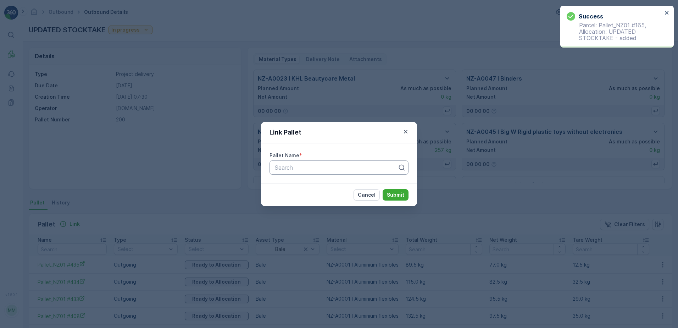
click at [300, 168] on div at bounding box center [336, 167] width 124 height 6
type input "231"
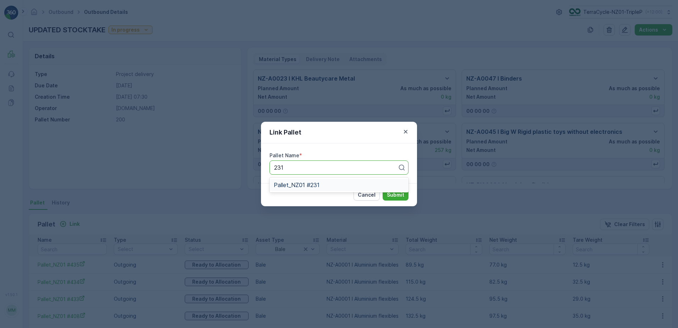
drag, startPoint x: 317, startPoint y: 184, endPoint x: 484, endPoint y: 203, distance: 168.1
click at [321, 185] on div "Pallet_NZ01 #231" at bounding box center [339, 185] width 131 height 6
click at [397, 194] on p "Submit" at bounding box center [395, 194] width 17 height 7
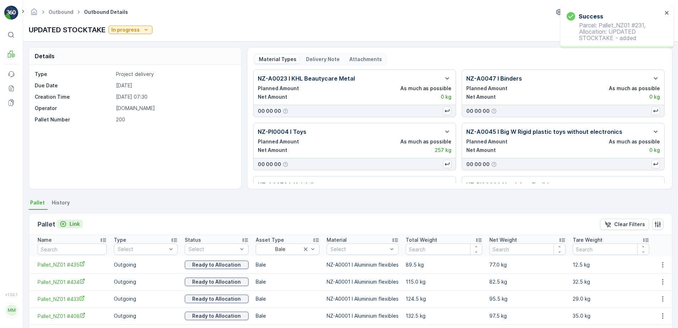
click at [74, 224] on p "Link" at bounding box center [75, 223] width 10 height 7
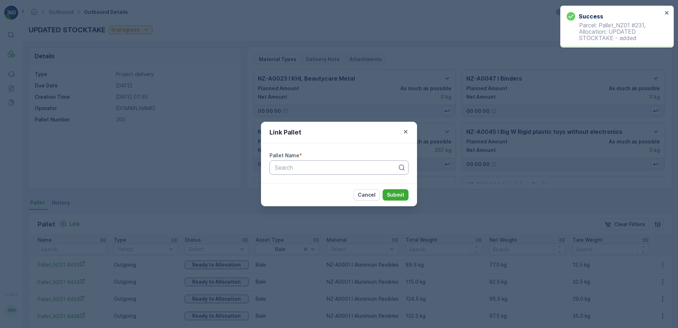
click at [288, 168] on div at bounding box center [336, 167] width 124 height 6
type input "401"
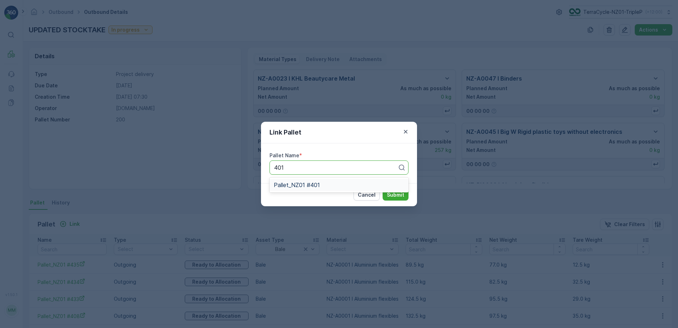
click at [327, 186] on div "Pallet_NZ01 #401" at bounding box center [339, 185] width 131 height 6
click at [387, 195] on button "Submit" at bounding box center [396, 194] width 26 height 11
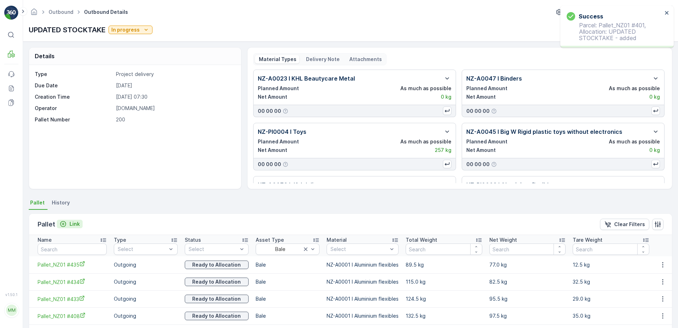
click at [72, 224] on p "Link" at bounding box center [75, 223] width 10 height 7
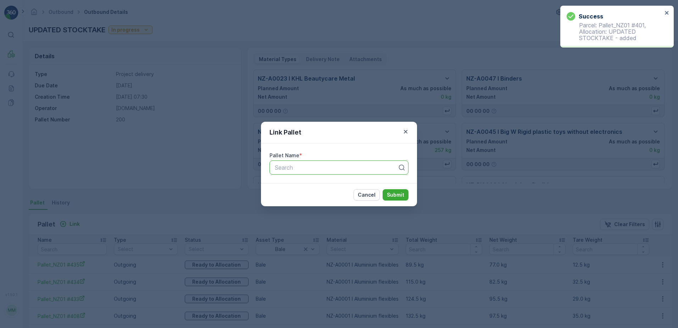
click at [292, 164] on div "Search" at bounding box center [336, 167] width 124 height 9
type input "400"
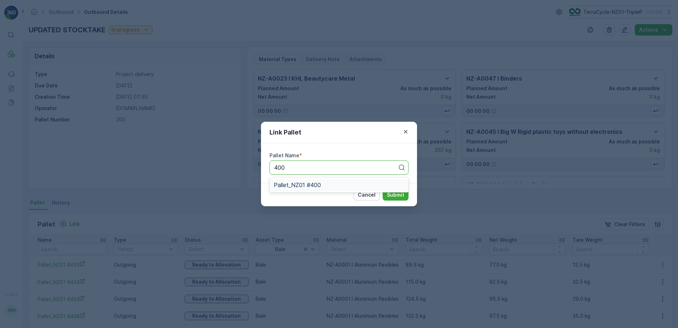
click at [379, 189] on div "Pallet_NZ01 #400" at bounding box center [339, 185] width 139 height 12
click at [386, 194] on button "Submit" at bounding box center [396, 194] width 26 height 11
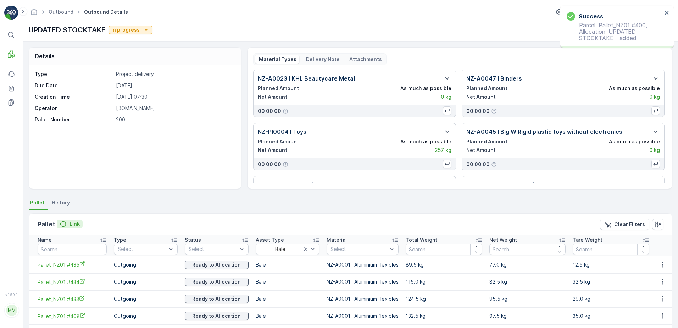
click at [65, 221] on icon "Link" at bounding box center [63, 223] width 7 height 7
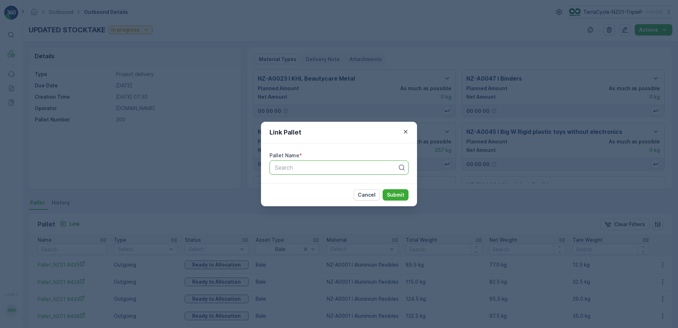
click at [349, 167] on div at bounding box center [336, 167] width 124 height 6
type input "3"
type input "1"
type input "262"
click at [309, 226] on div "Link Pallet Pallet Name * Search Cancel Submit" at bounding box center [339, 164] width 678 height 328
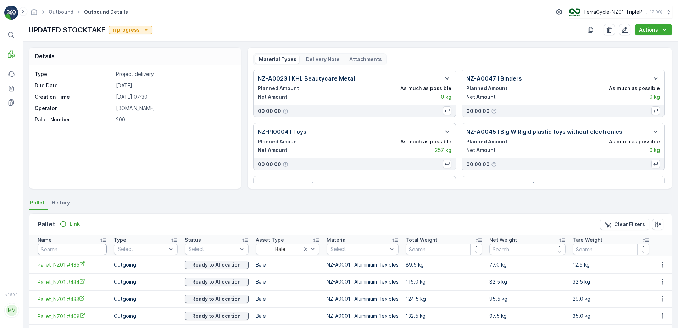
click at [62, 249] on input "text" at bounding box center [72, 248] width 69 height 11
type input "262"
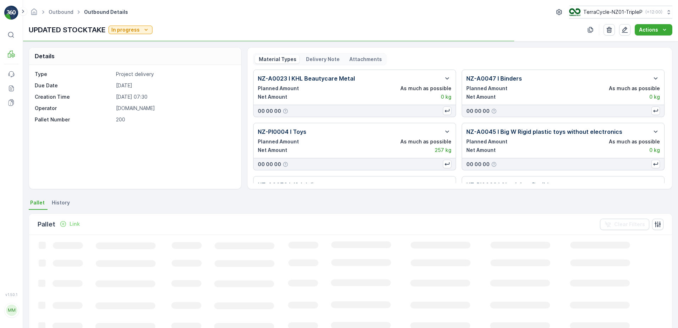
scroll to position [35, 0]
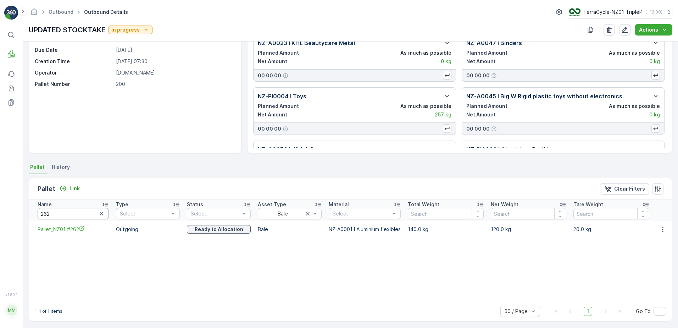
click at [73, 211] on input "262" at bounding box center [73, 213] width 71 height 11
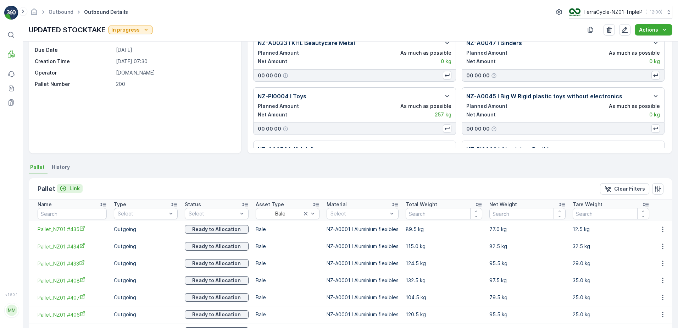
click at [71, 191] on p "Link" at bounding box center [75, 188] width 10 height 7
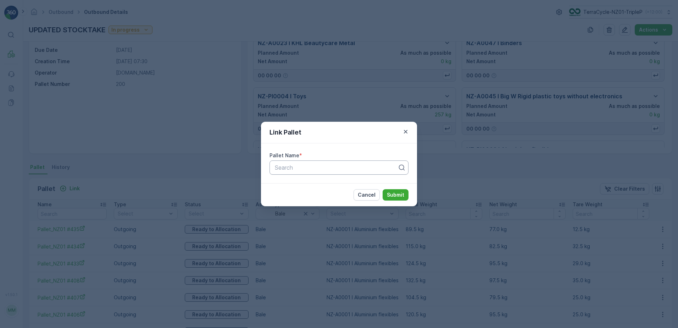
click at [386, 168] on div at bounding box center [336, 167] width 124 height 6
paste input "FD Fisher & Paykel hairnets 27/06/2025 Pallet 10"
type input "FD Fisher & Paykel hairnets 27/06/2025 Pallet 10"
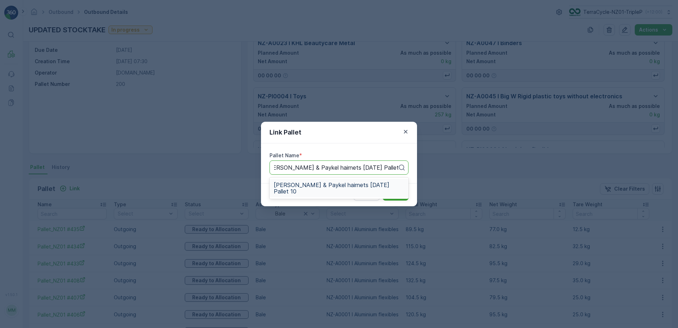
scroll to position [0, 8]
click at [387, 184] on span "FD Fisher & Paykel hairnets 27/06/2025 Pallet 10" at bounding box center [339, 188] width 131 height 13
click at [393, 194] on p "Submit" at bounding box center [395, 194] width 17 height 7
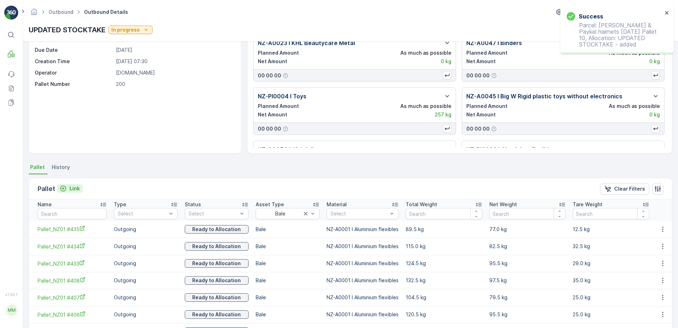
click at [73, 187] on p "Link" at bounding box center [75, 188] width 10 height 7
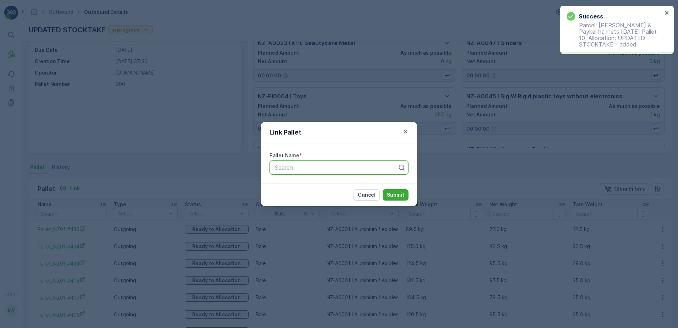
click at [278, 169] on div at bounding box center [336, 167] width 124 height 6
paste input "FD Fisher & Paykel hairnets 27/06/2025 Pallet 10"
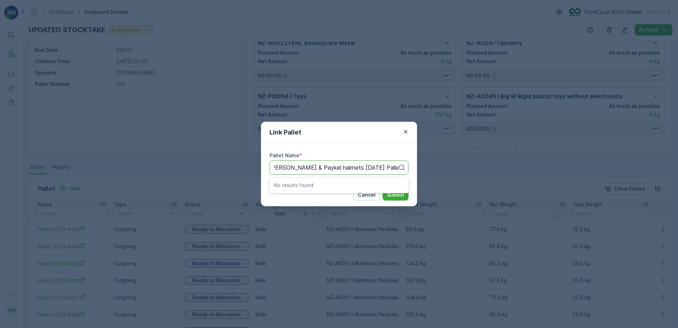
scroll to position [0, 5]
type input "FD Fisher & Paykel hairnets 27/06/2025 Pallet 11"
click at [350, 186] on span "FD Fisher & Paykel hairnets 27/06/2025 Pallet 11" at bounding box center [339, 188] width 131 height 13
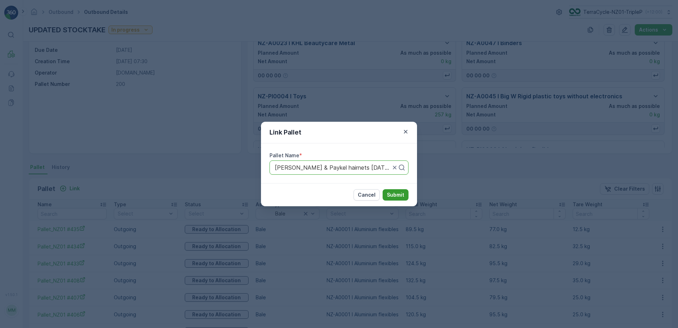
click at [405, 192] on button "Submit" at bounding box center [396, 194] width 26 height 11
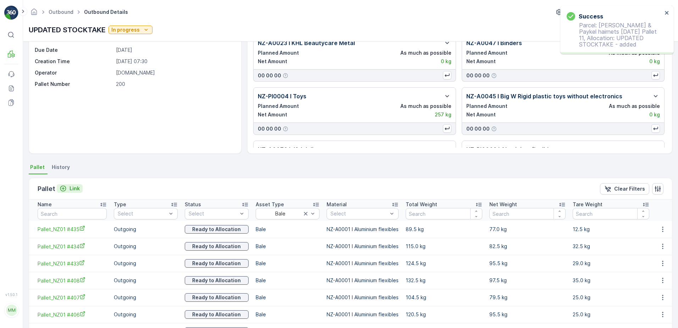
click at [72, 188] on p "Link" at bounding box center [75, 188] width 10 height 7
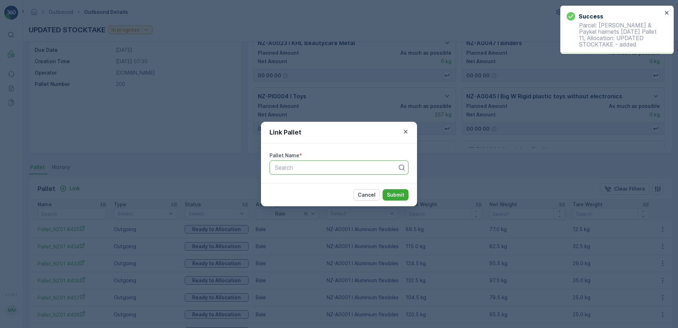
click at [281, 167] on div at bounding box center [336, 167] width 124 height 6
paste input "FD Fisher & Paykel hairnets 27/06/2025 Pallet 10"
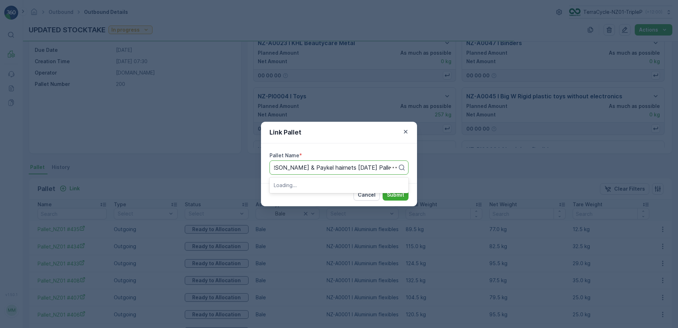
type input "FD Fisher & Paykel hairnets 27/06/2025 Pallet 12"
click at [339, 188] on span "FD Fisher & Paykel hairnets 27/06/2025 Pallet 12" at bounding box center [339, 188] width 131 height 13
click at [406, 192] on button "Submit" at bounding box center [396, 194] width 26 height 11
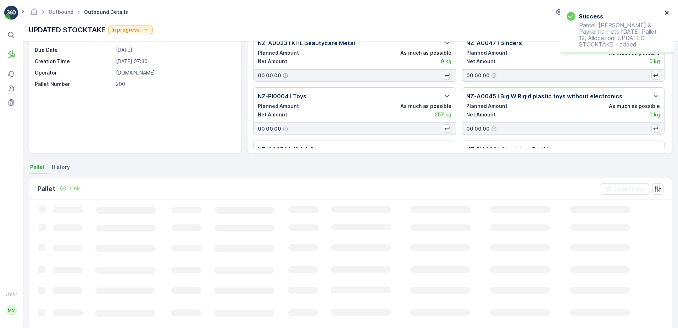
click at [668, 11] on icon "close" at bounding box center [667, 13] width 4 height 4
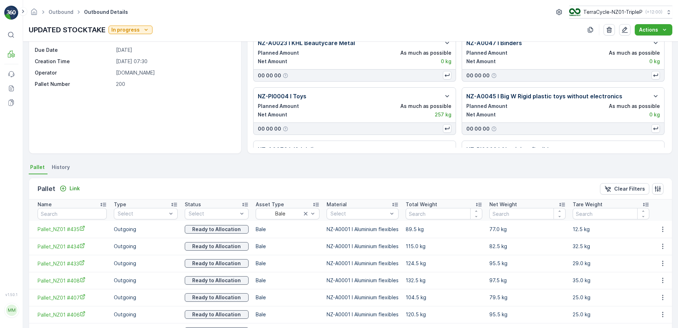
click at [76, 195] on div "Pallet Link Clear Filters" at bounding box center [350, 188] width 643 height 21
click at [78, 188] on p "Link" at bounding box center [75, 188] width 10 height 7
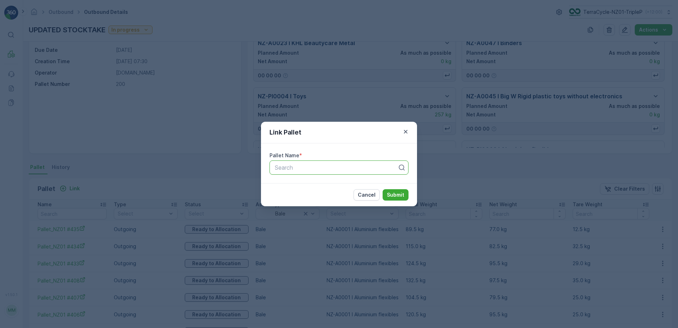
paste input "FD Fisher & Paykel hairnets 27/06/2025 Pallet 10"
type input "F"
click at [226, 172] on div "Link Pallet Pallet Name * Search Cancel Submit" at bounding box center [339, 164] width 678 height 328
click at [368, 190] on button "Cancel" at bounding box center [367, 194] width 26 height 11
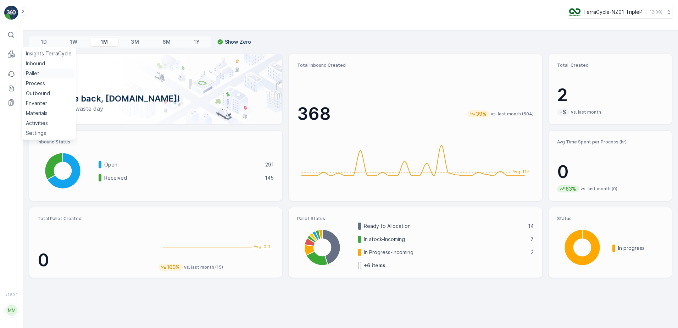
click at [37, 72] on p "Pallet" at bounding box center [32, 73] width 13 height 7
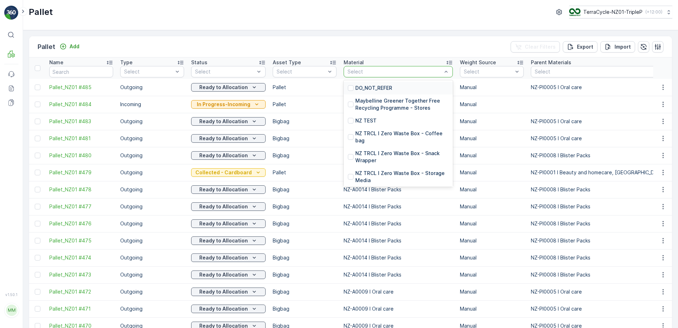
click at [360, 71] on div at bounding box center [395, 72] width 96 height 6
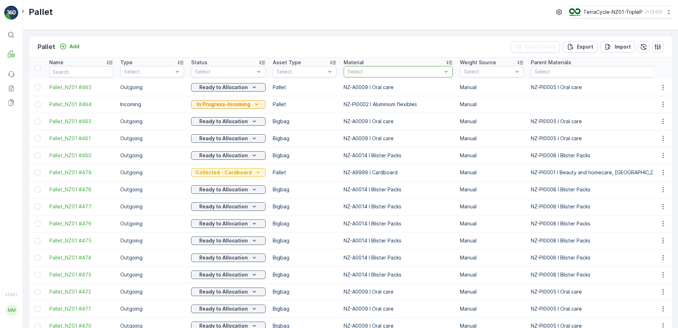
click at [360, 71] on div at bounding box center [395, 72] width 96 height 6
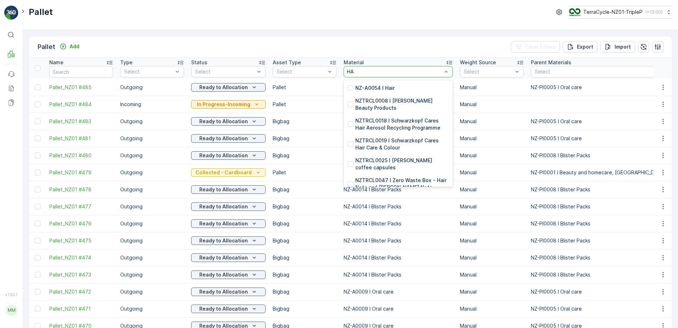
type input "H"
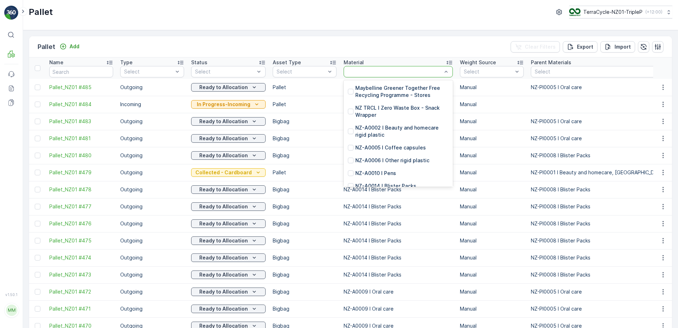
click at [363, 67] on div at bounding box center [398, 71] width 109 height 11
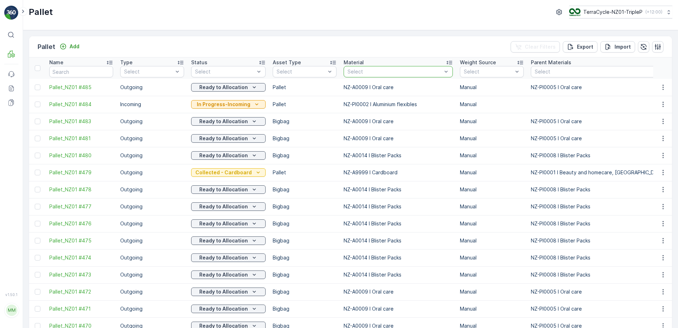
click at [363, 69] on div at bounding box center [395, 72] width 96 height 6
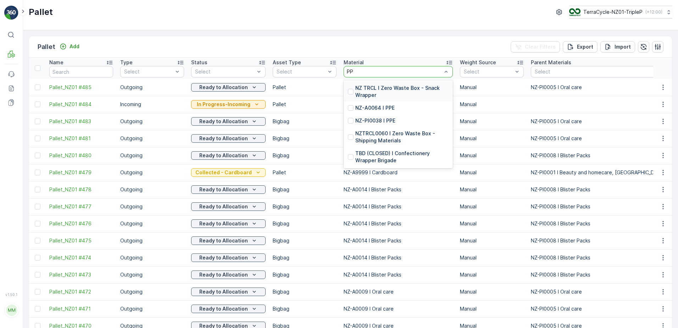
type input "PPE"
click at [385, 118] on p "NZ-PI0038 I PPE" at bounding box center [375, 120] width 40 height 7
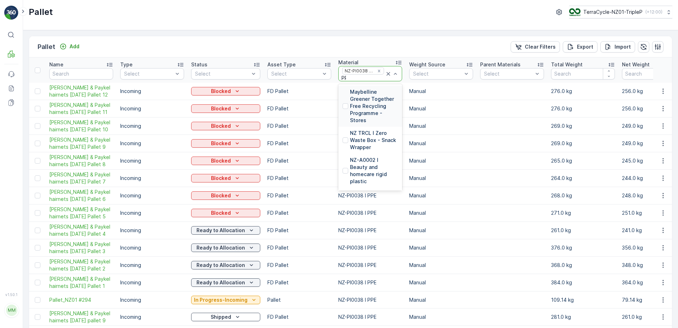
type input "PPE"
click at [367, 117] on p "NZ-A0064 I PPE" at bounding box center [369, 118] width 39 height 7
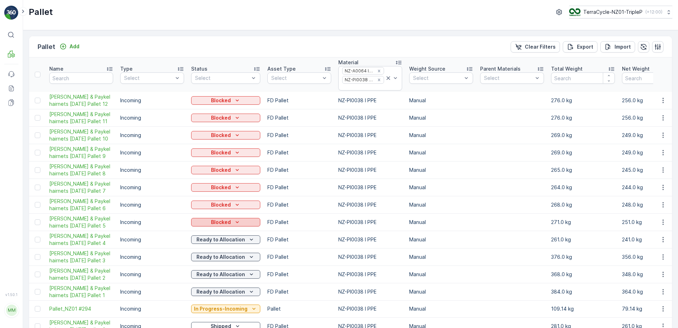
click at [238, 221] on icon "Blocked" at bounding box center [237, 221] width 7 height 7
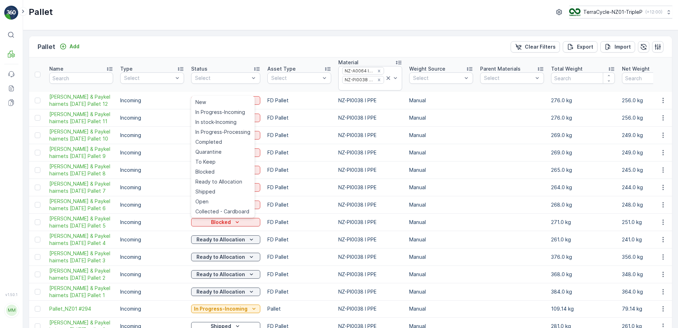
click at [215, 129] on span "In Progress-Processing" at bounding box center [222, 131] width 55 height 7
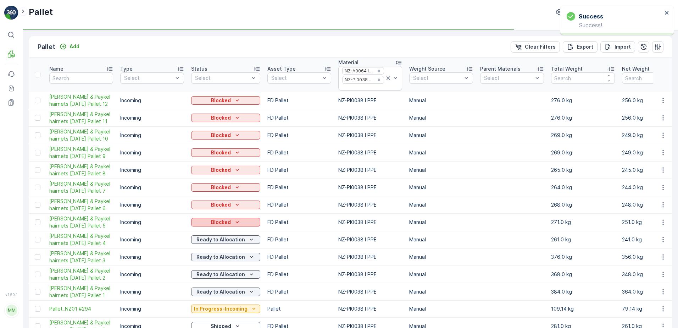
click at [221, 223] on p "Blocked" at bounding box center [221, 221] width 20 height 7
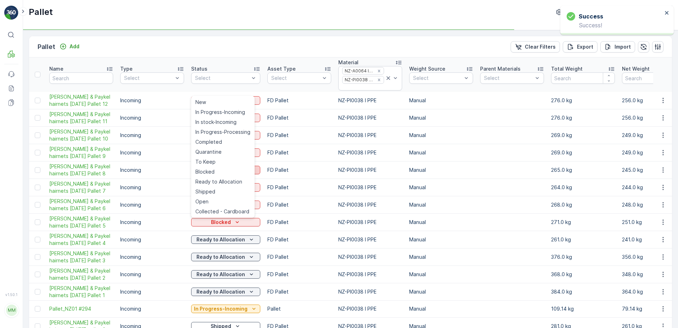
drag, startPoint x: 223, startPoint y: 150, endPoint x: 224, endPoint y: 168, distance: 18.1
click at [223, 150] on div "Quarantine" at bounding box center [223, 152] width 61 height 10
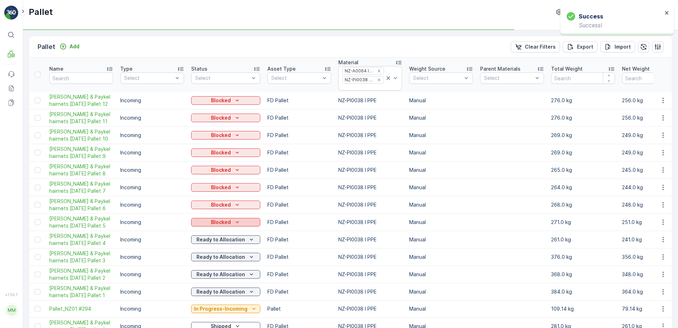
click at [223, 223] on p "Blocked" at bounding box center [221, 221] width 20 height 7
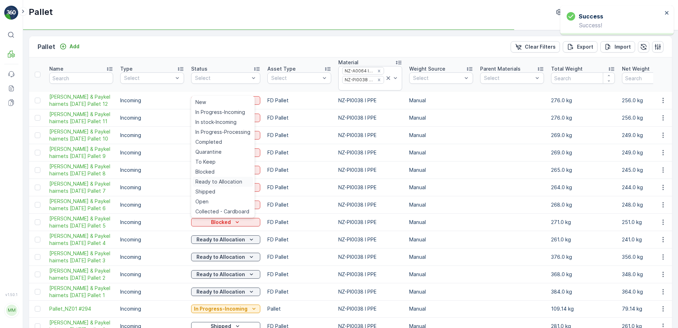
click at [230, 182] on td "Blocked" at bounding box center [226, 186] width 76 height 17
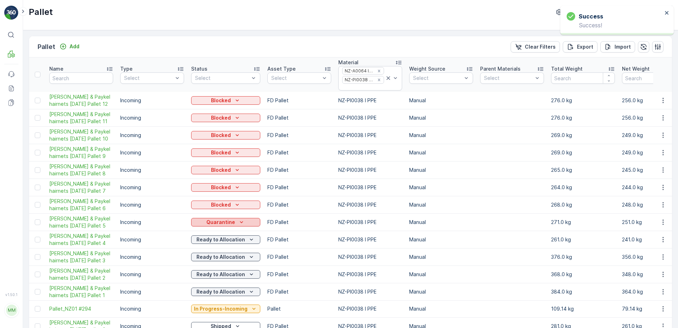
click at [225, 221] on p "Quarantine" at bounding box center [220, 221] width 29 height 7
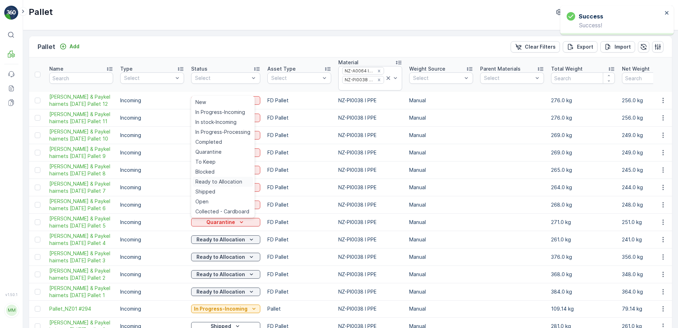
click at [222, 179] on span "Ready to Allocation" at bounding box center [218, 181] width 47 height 7
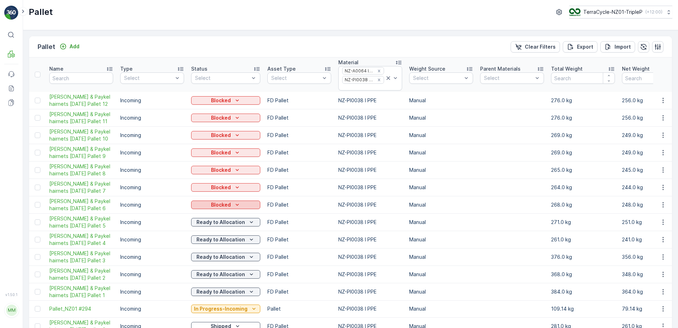
click at [227, 203] on p "Blocked" at bounding box center [221, 204] width 20 height 7
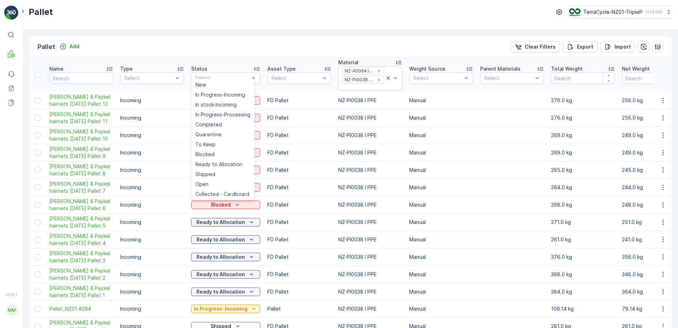
click at [217, 112] on span "In Progress-Processing" at bounding box center [222, 114] width 55 height 7
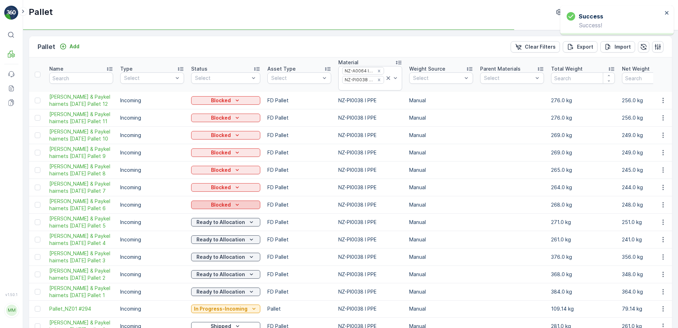
click at [237, 201] on icon "Blocked" at bounding box center [237, 204] width 7 height 7
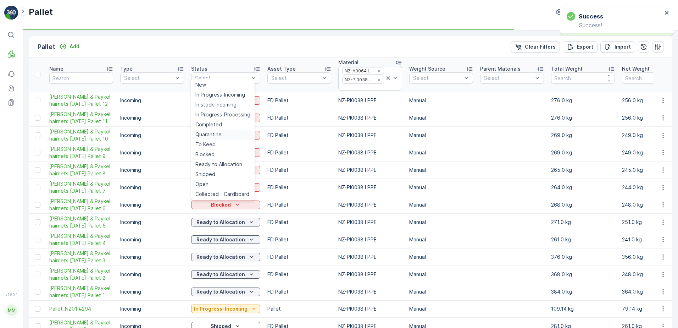
click at [228, 133] on div "Quarantine" at bounding box center [223, 134] width 61 height 10
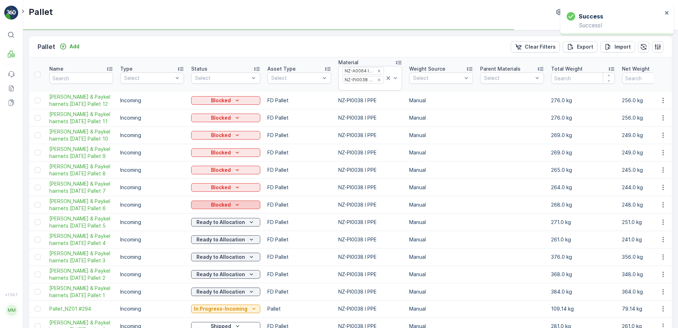
click at [234, 203] on icon "Blocked" at bounding box center [237, 204] width 7 height 7
click at [226, 161] on td "Blocked" at bounding box center [226, 169] width 76 height 17
drag, startPoint x: 46, startPoint y: 218, endPoint x: 104, endPoint y: 223, distance: 58.0
click at [104, 223] on td "FD Fisher & Paykel hairnets 27/06/2025 Pallet 5" at bounding box center [81, 221] width 71 height 17
copy span "FD Fisher & Paykel hairnets 27/06/2025 Pallet 5"
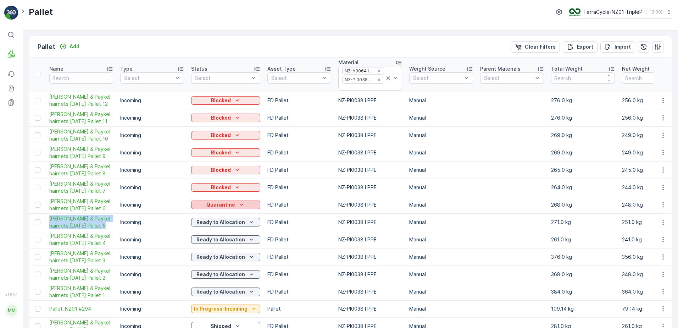
click at [240, 205] on icon "Quarantine" at bounding box center [241, 205] width 3 height 2
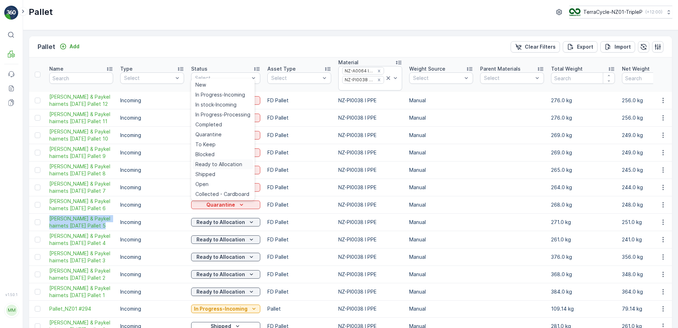
click at [218, 164] on span "Ready to Allocation" at bounding box center [218, 164] width 47 height 7
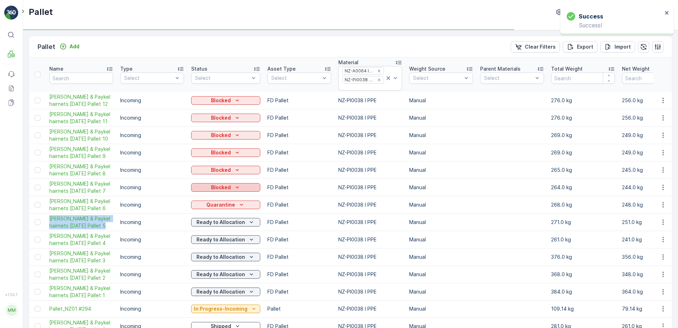
click at [224, 187] on p "Blocked" at bounding box center [221, 187] width 20 height 7
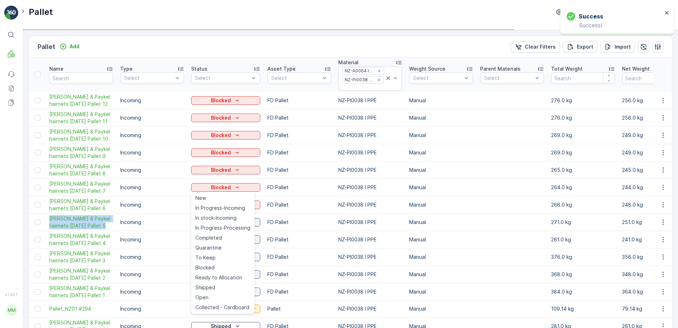
click at [227, 226] on span "In Progress-Processing" at bounding box center [222, 227] width 55 height 7
click at [224, 247] on div "Quarantine" at bounding box center [223, 248] width 61 height 10
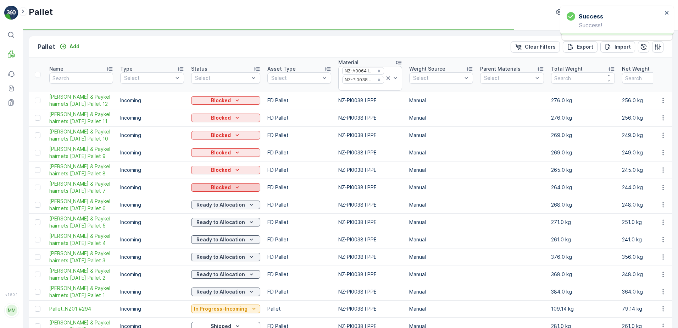
click at [222, 186] on p "Blocked" at bounding box center [221, 187] width 20 height 7
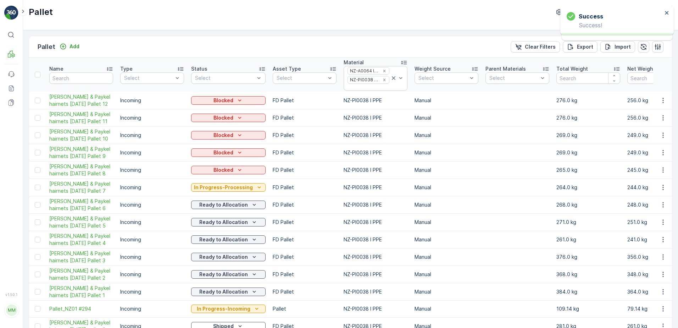
click at [231, 277] on p "Ready to Allocation" at bounding box center [223, 274] width 49 height 7
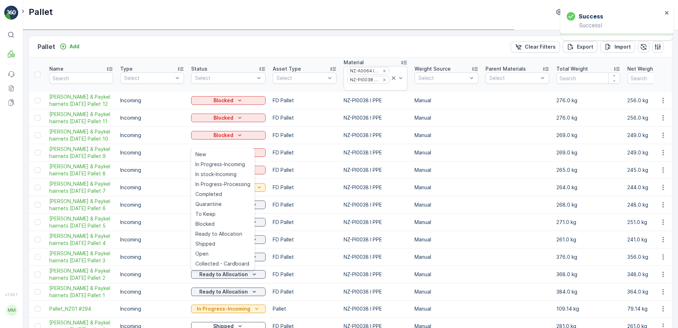
click at [279, 199] on td "FD Pallet" at bounding box center [304, 204] width 71 height 17
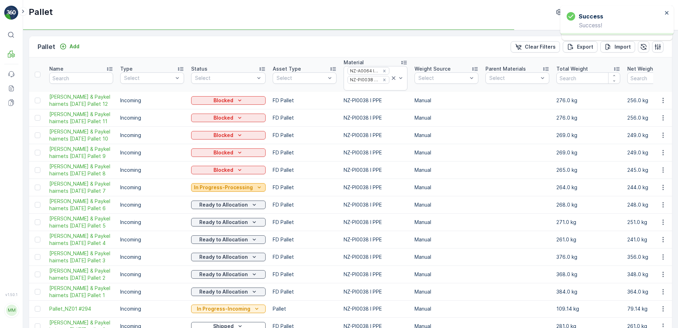
click at [257, 185] on icon "In Progress-Processing" at bounding box center [259, 187] width 7 height 7
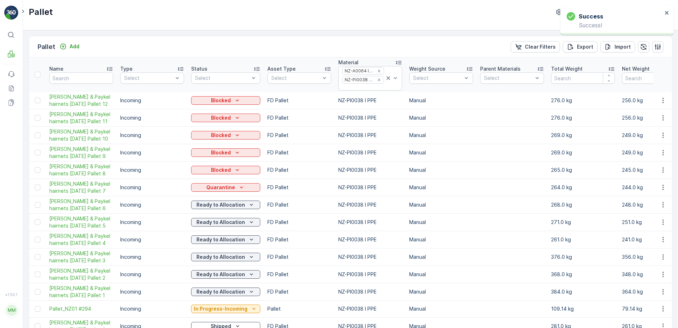
click at [265, 161] on td "FD Pallet" at bounding box center [299, 152] width 71 height 17
click at [250, 189] on div "Quarantine" at bounding box center [225, 187] width 63 height 7
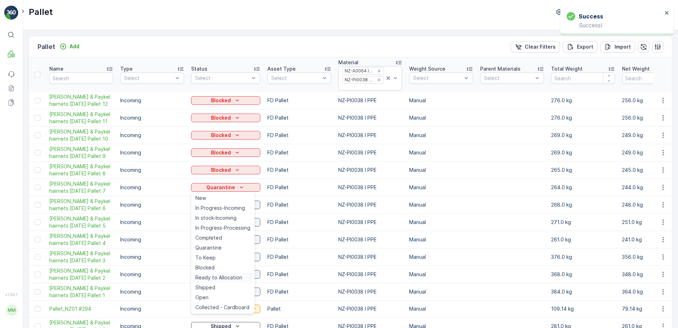
click at [221, 275] on span "Ready to Allocation" at bounding box center [218, 277] width 47 height 7
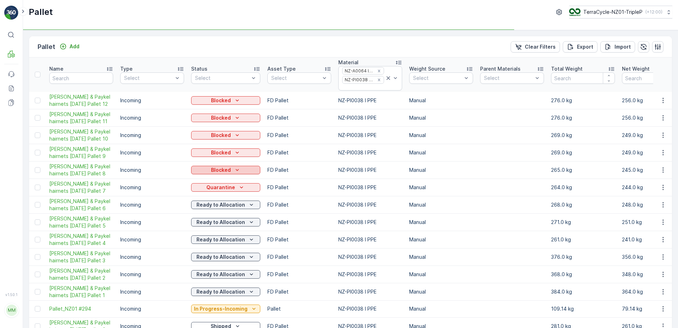
click at [211, 170] on p "Blocked" at bounding box center [221, 169] width 20 height 7
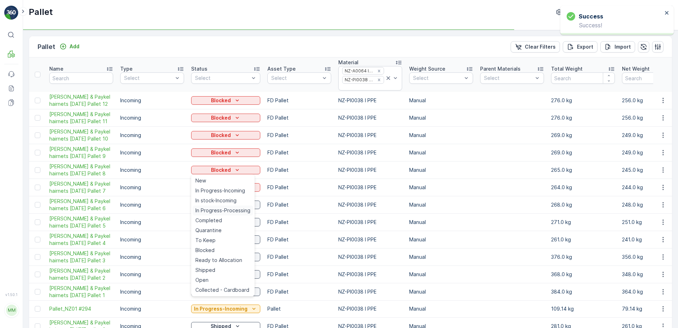
click at [223, 208] on span "In Progress-Processing" at bounding box center [222, 210] width 55 height 7
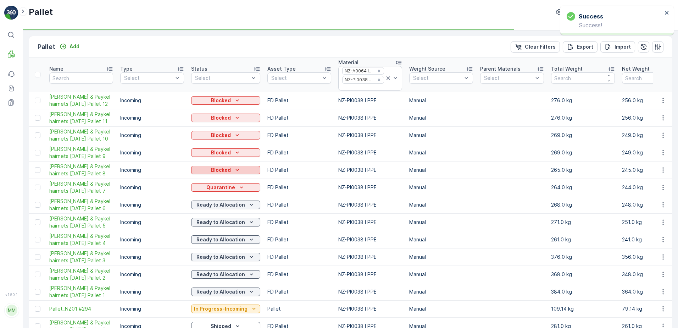
click at [231, 168] on div "Blocked" at bounding box center [225, 169] width 63 height 7
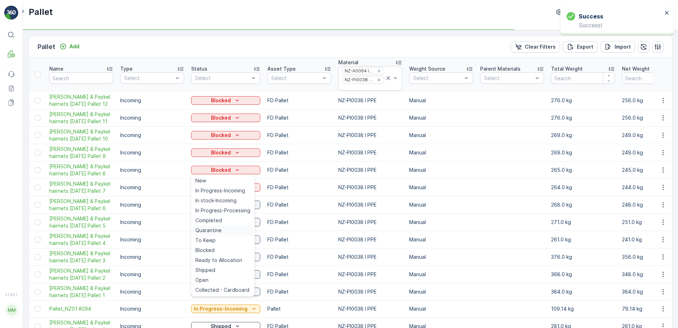
click at [223, 229] on div "Quarantine" at bounding box center [223, 230] width 61 height 10
click at [227, 257] on span "Ready to Allocation" at bounding box center [218, 259] width 47 height 7
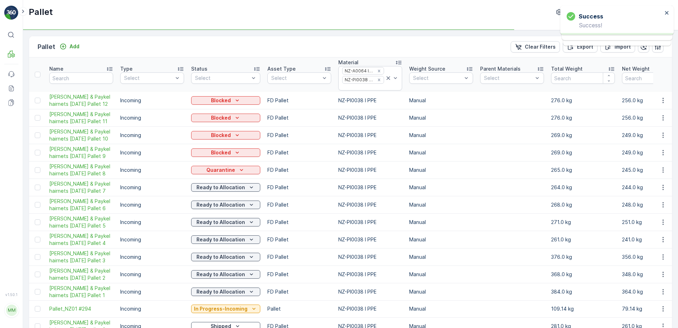
click at [231, 152] on div "Blocked" at bounding box center [225, 152] width 63 height 7
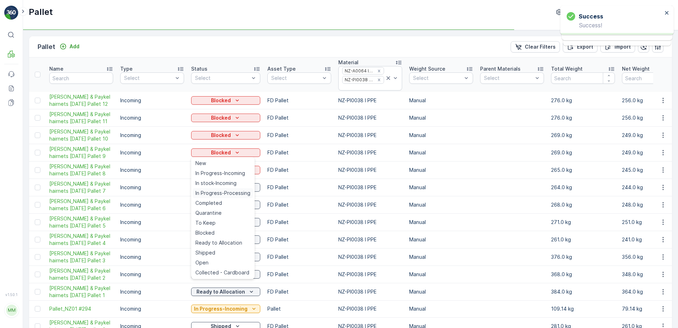
click at [226, 193] on span "In Progress-Processing" at bounding box center [222, 192] width 55 height 7
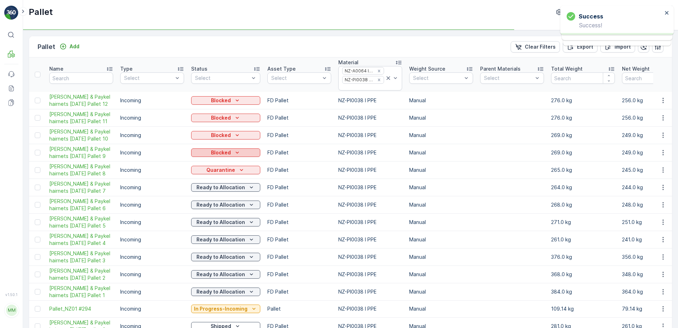
click at [221, 151] on p "Blocked" at bounding box center [221, 152] width 20 height 7
click at [228, 152] on p "Blocked" at bounding box center [221, 152] width 20 height 7
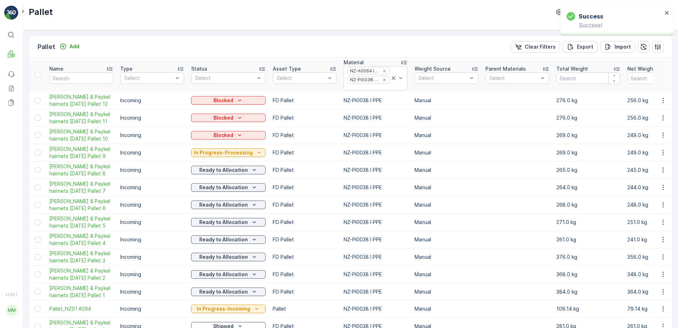
click at [239, 131] on button "Blocked" at bounding box center [228, 135] width 74 height 9
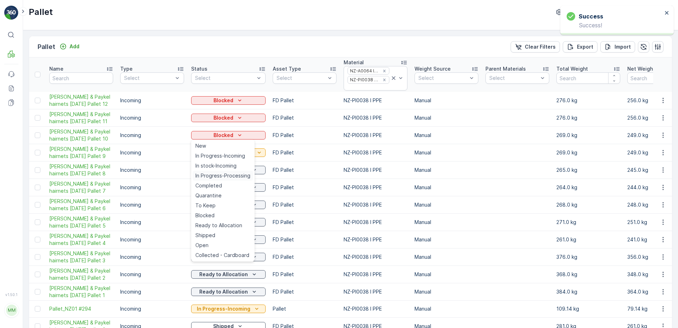
click at [237, 174] on span "In Progress-Processing" at bounding box center [222, 175] width 55 height 7
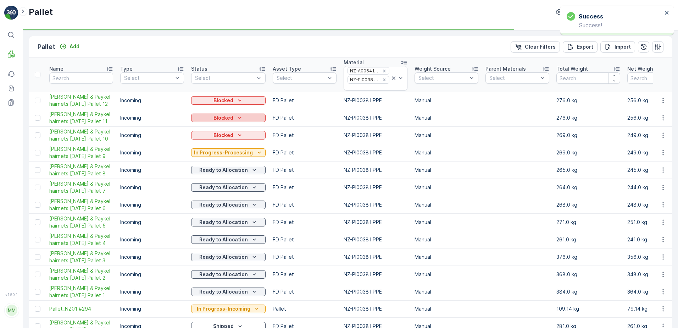
click at [240, 118] on icon "Blocked" at bounding box center [239, 117] width 7 height 7
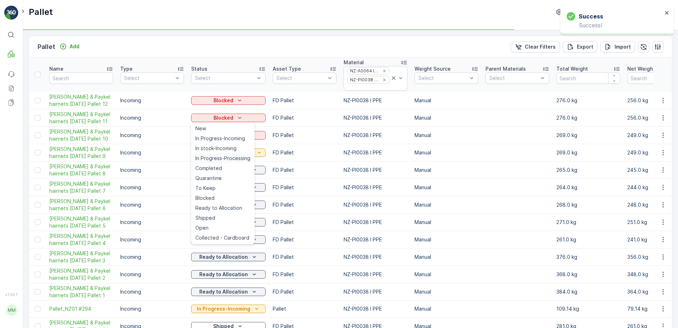
click at [231, 159] on span "In Progress-Processing" at bounding box center [222, 158] width 55 height 7
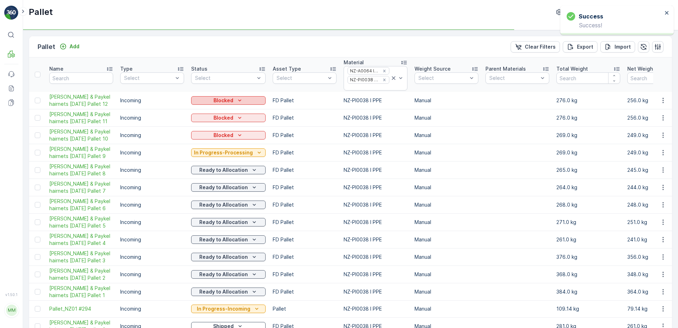
click at [229, 100] on p "Blocked" at bounding box center [224, 100] width 20 height 7
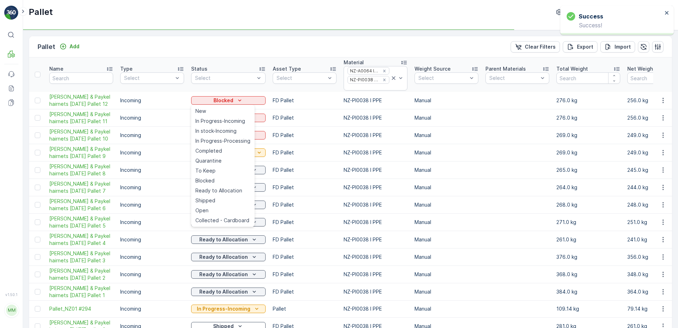
click at [236, 141] on td "Blocked" at bounding box center [229, 134] width 82 height 17
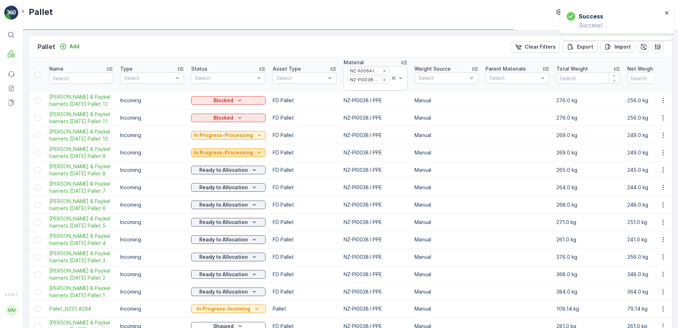
click at [244, 151] on p "In Progress-Processing" at bounding box center [223, 152] width 59 height 7
click at [238, 154] on p "In Progress-Processing" at bounding box center [223, 152] width 59 height 7
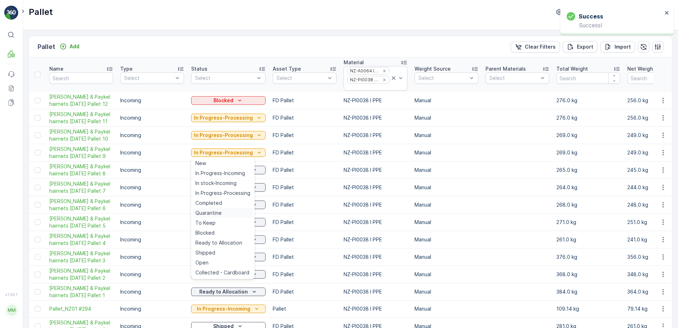
click at [220, 211] on span "Quarantine" at bounding box center [208, 212] width 26 height 7
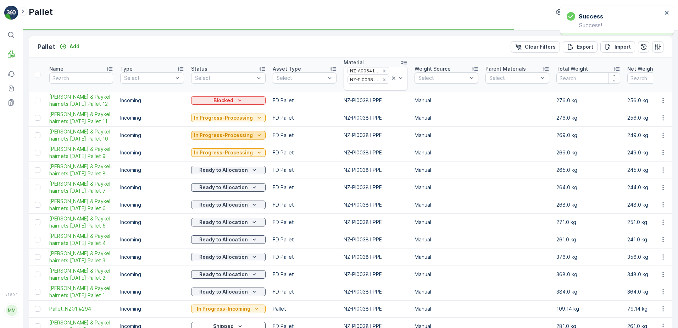
click at [236, 138] on p "In Progress-Processing" at bounding box center [223, 135] width 59 height 7
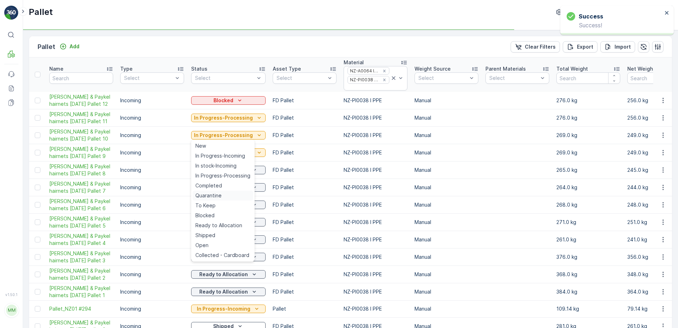
click at [223, 192] on div "Quarantine" at bounding box center [223, 195] width 61 height 10
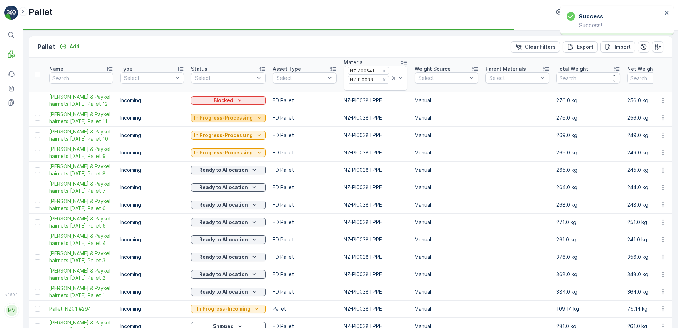
click at [236, 118] on p "In Progress-Processing" at bounding box center [223, 117] width 59 height 7
click at [230, 120] on p "In Progress-Processing" at bounding box center [223, 117] width 59 height 7
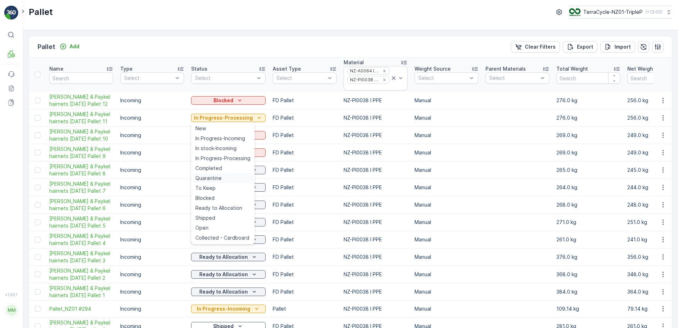
click at [227, 178] on div "Quarantine" at bounding box center [223, 178] width 61 height 10
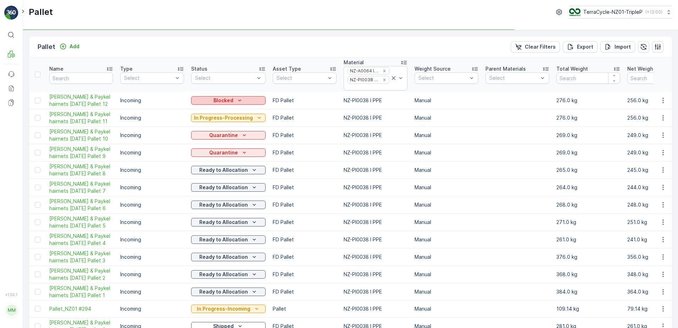
click at [227, 96] on button "Blocked" at bounding box center [228, 100] width 74 height 9
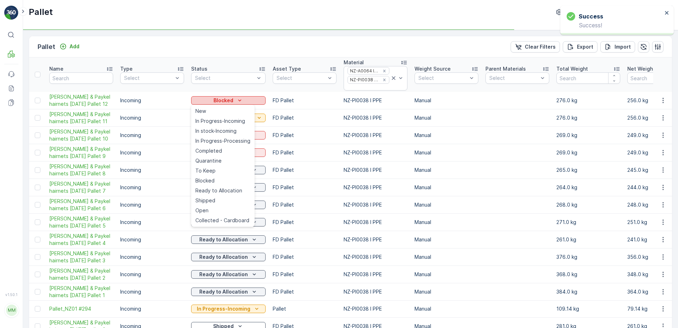
click at [225, 124] on div "In Progress-Incoming" at bounding box center [223, 121] width 61 height 10
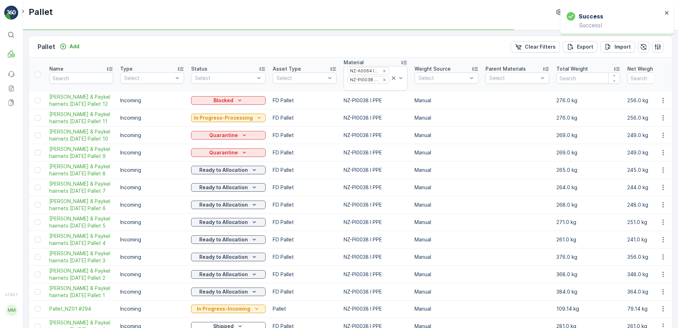
drag, startPoint x: 227, startPoint y: 104, endPoint x: 230, endPoint y: 126, distance: 21.9
click at [227, 103] on button "Blocked" at bounding box center [228, 100] width 74 height 9
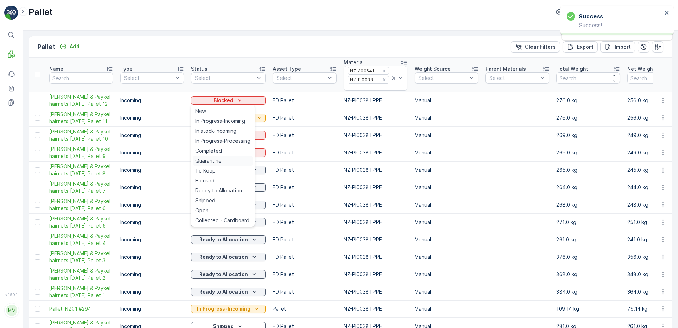
click at [231, 159] on div "Quarantine" at bounding box center [223, 161] width 61 height 10
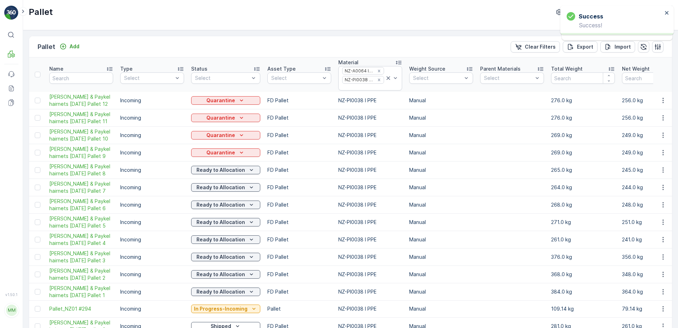
click at [233, 150] on p "Quarantine" at bounding box center [220, 152] width 29 height 7
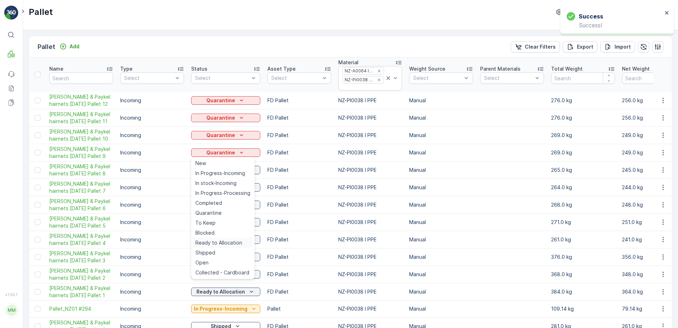
click at [238, 240] on span "Ready to Allocation" at bounding box center [218, 242] width 47 height 7
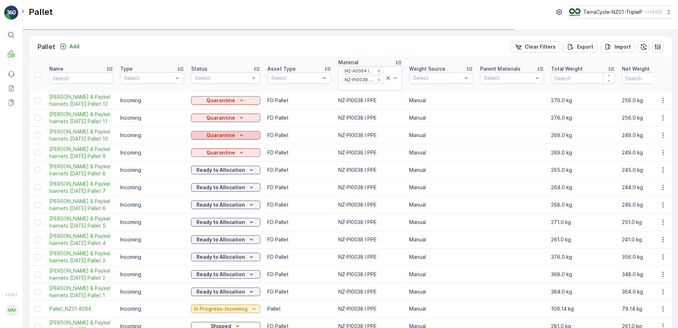
click at [240, 138] on icon "Quarantine" at bounding box center [241, 135] width 7 height 7
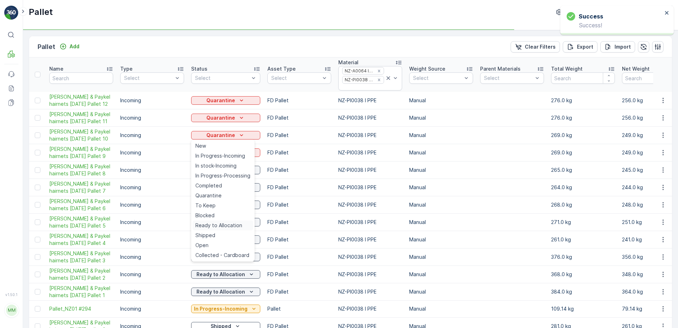
click at [227, 224] on span "Ready to Allocation" at bounding box center [218, 225] width 47 height 7
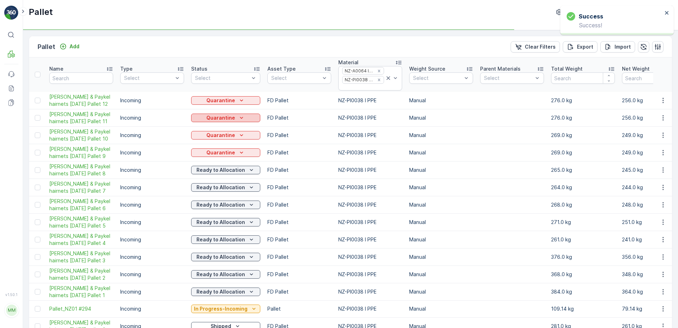
click at [234, 117] on div "Quarantine" at bounding box center [225, 117] width 63 height 7
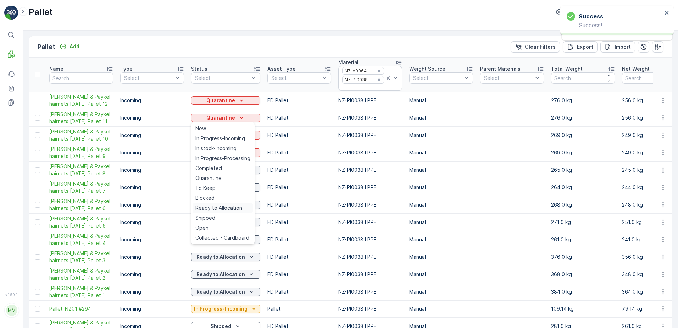
click at [231, 207] on span "Ready to Allocation" at bounding box center [218, 207] width 47 height 7
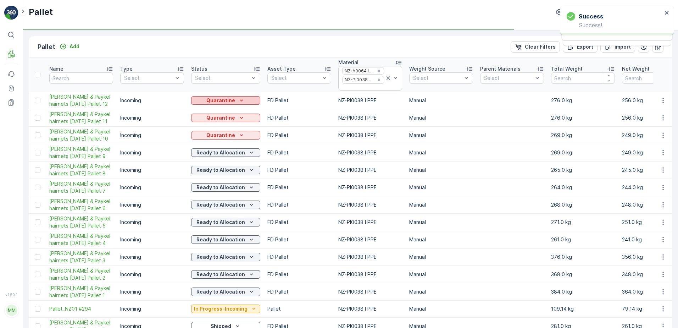
click at [239, 103] on icon "Quarantine" at bounding box center [241, 100] width 7 height 7
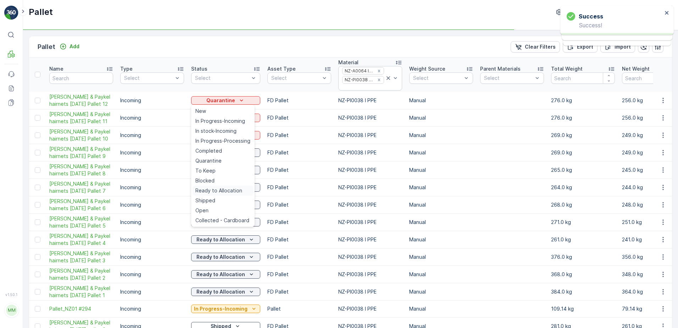
click at [220, 188] on span "Ready to Allocation" at bounding box center [218, 190] width 47 height 7
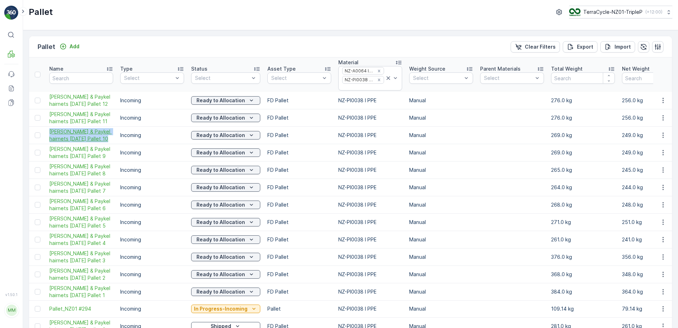
drag, startPoint x: 48, startPoint y: 129, endPoint x: 100, endPoint y: 137, distance: 52.8
click at [100, 137] on td "FD Fisher & Paykel hairnets 27/06/2025 Pallet 10" at bounding box center [81, 134] width 71 height 17
copy span "FD Fisher & Paykel hairnets 27/06/2025 Pallet 10"
click at [285, 24] on div "Pallet TerraCycle-NZ01-TripleP ( +12:00 )" at bounding box center [350, 15] width 655 height 30
